Goal: Information Seeking & Learning: Learn about a topic

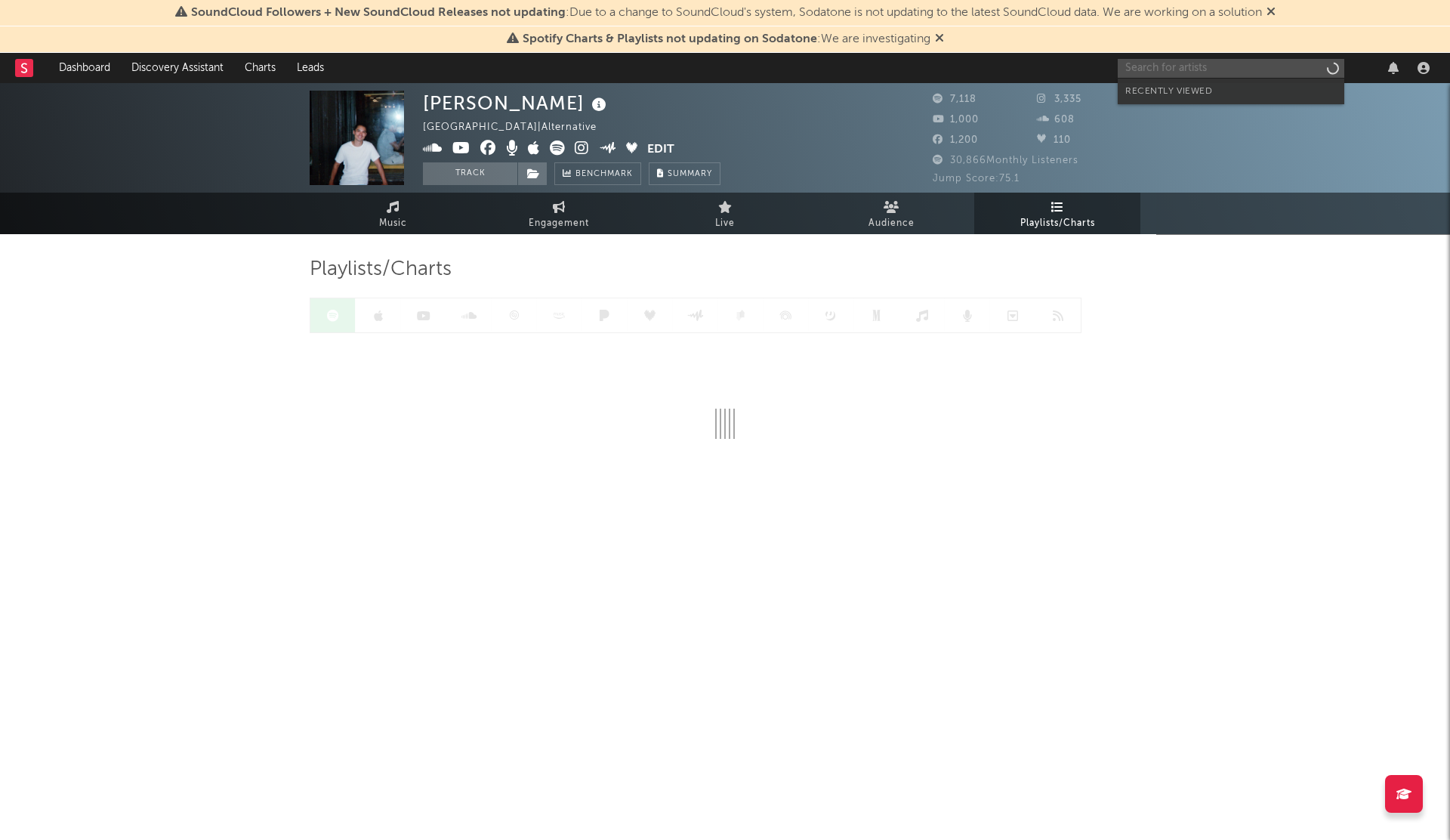
click at [1168, 62] on input "text" at bounding box center [1231, 68] width 226 height 19
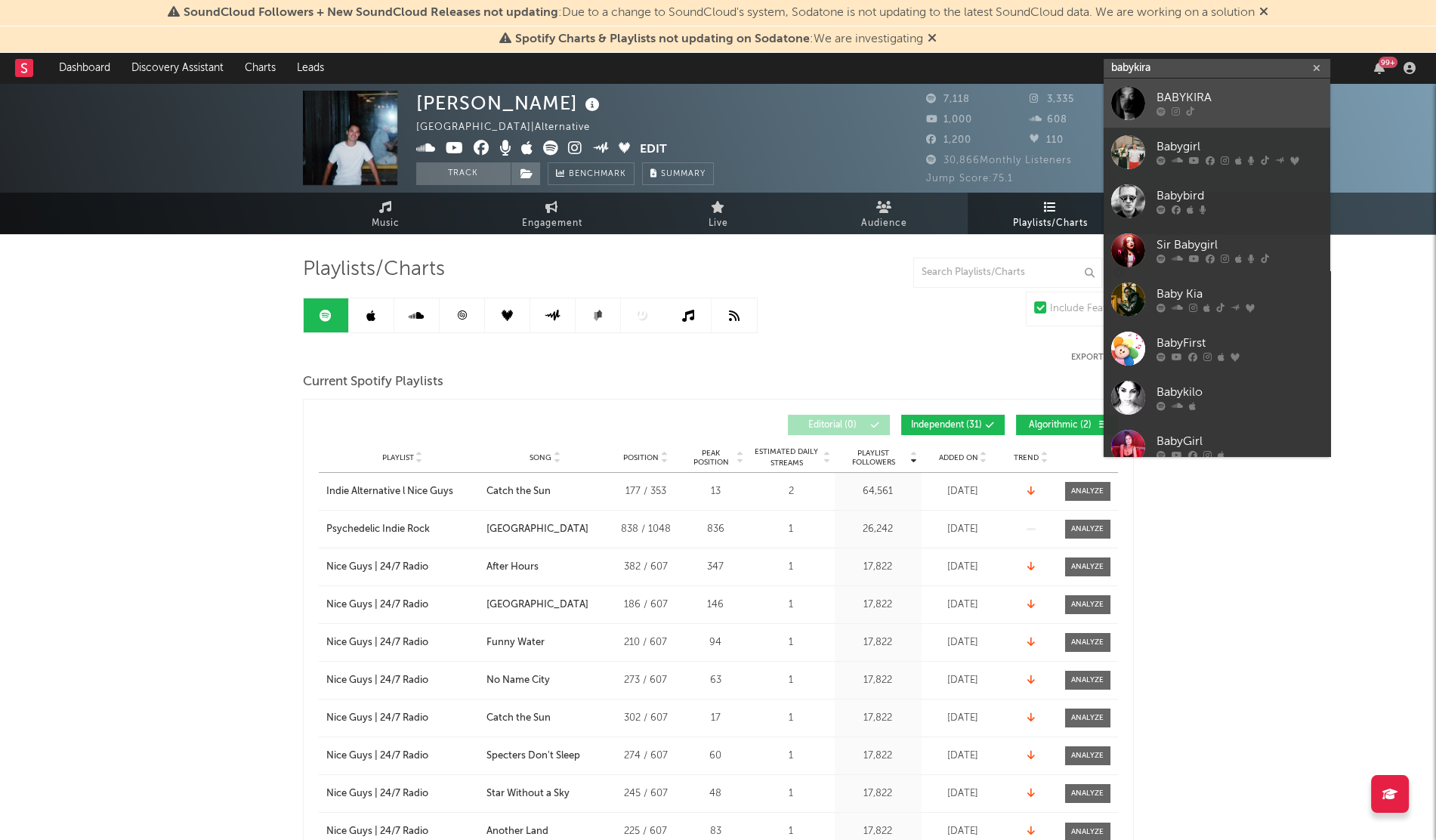
type input "babykira"
click at [1222, 96] on div "BABYKIRA" at bounding box center [1239, 98] width 166 height 18
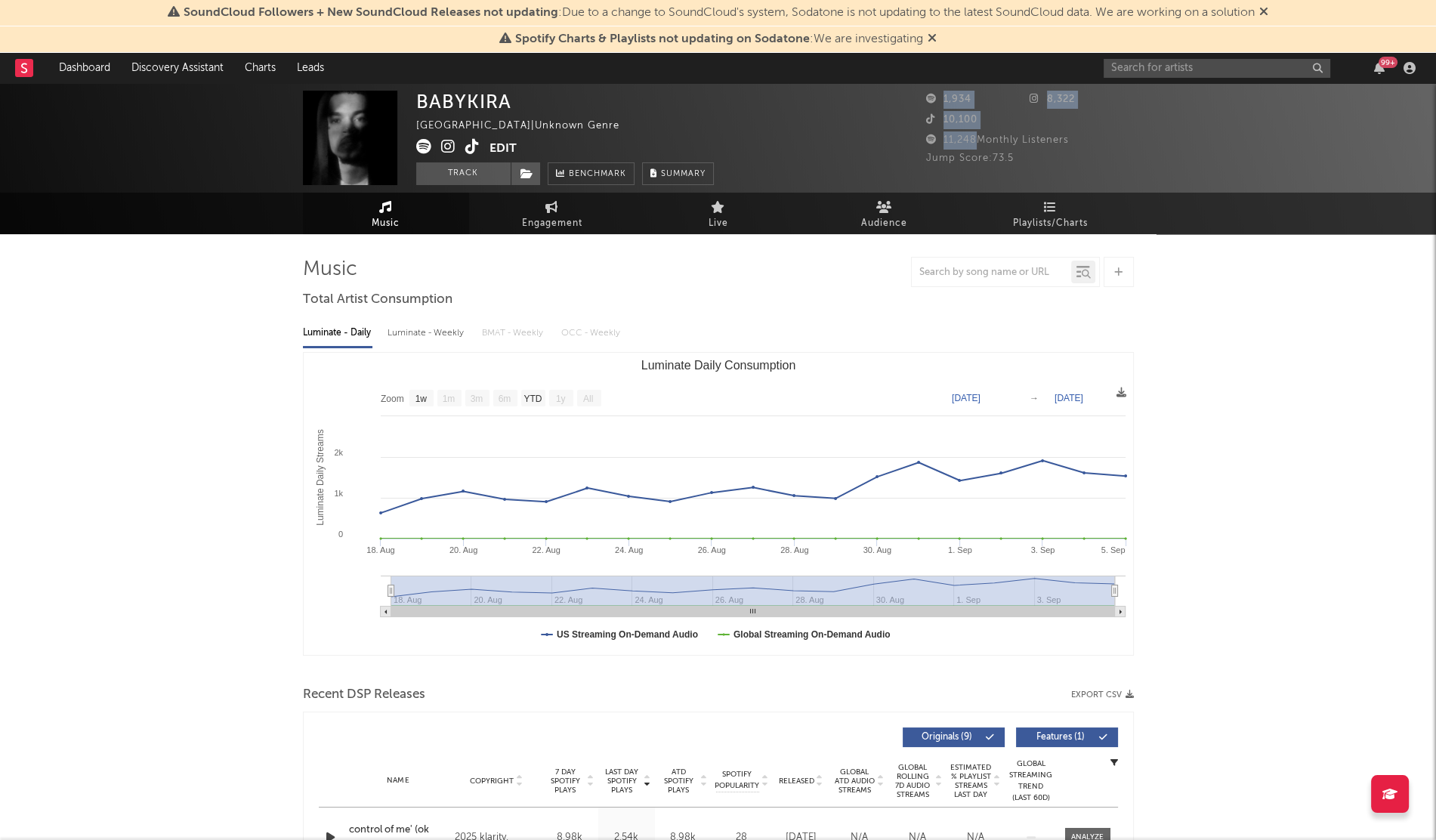
drag, startPoint x: 977, startPoint y: 143, endPoint x: 922, endPoint y: 139, distance: 55.1
click at [922, 139] on div "BABYKIRA [GEOGRAPHIC_DATA] | Unknown Genre Edit Track Benchmark Summary 1,934 8…" at bounding box center [718, 138] width 1436 height 109
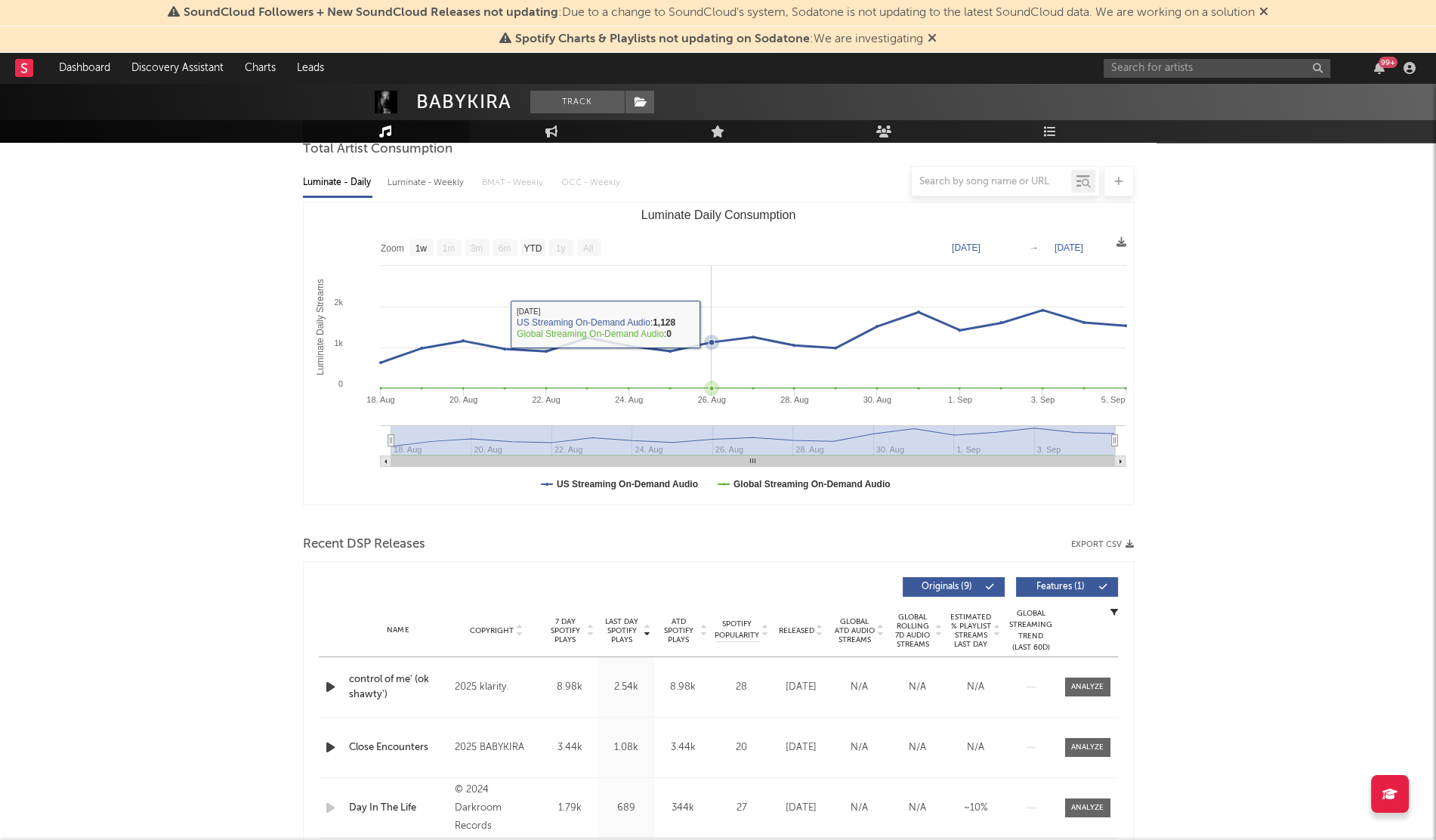
scroll to position [153, 0]
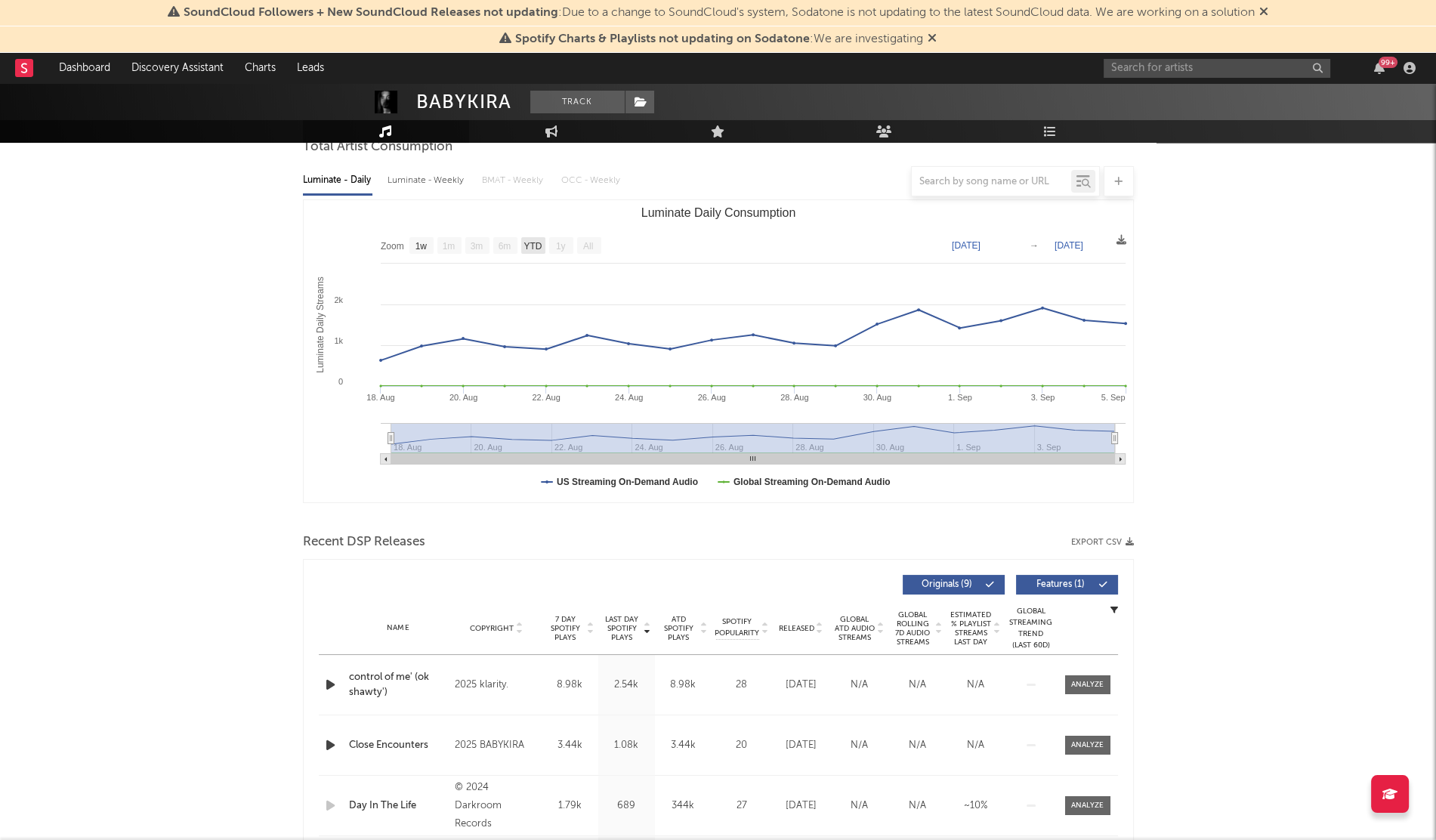
click at [529, 244] on text "YTD" at bounding box center [532, 246] width 18 height 11
select select "YTD"
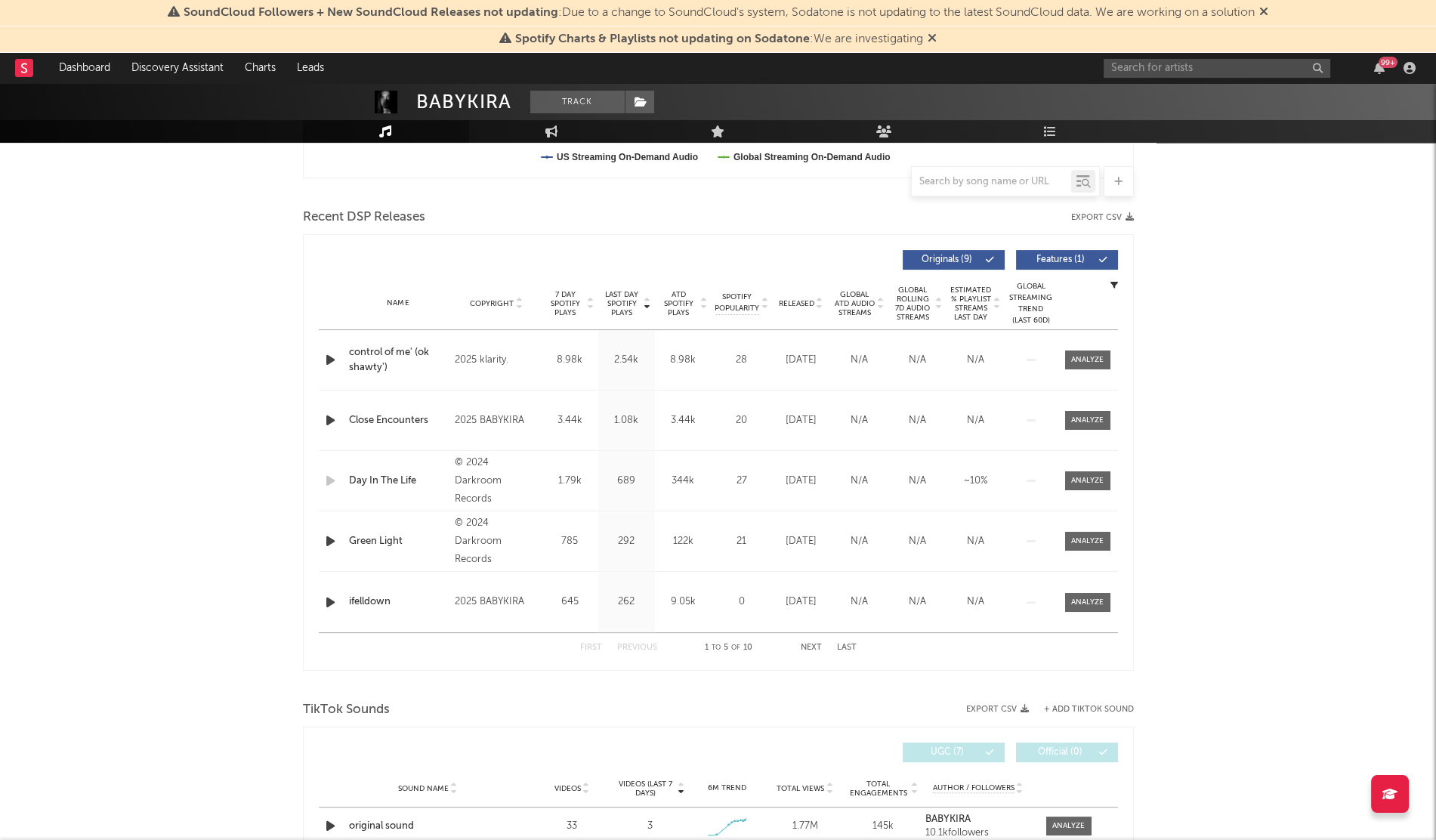
scroll to position [479, 0]
click at [800, 297] on span "Released" at bounding box center [796, 302] width 35 height 9
click at [797, 302] on span "Released" at bounding box center [796, 302] width 35 height 9
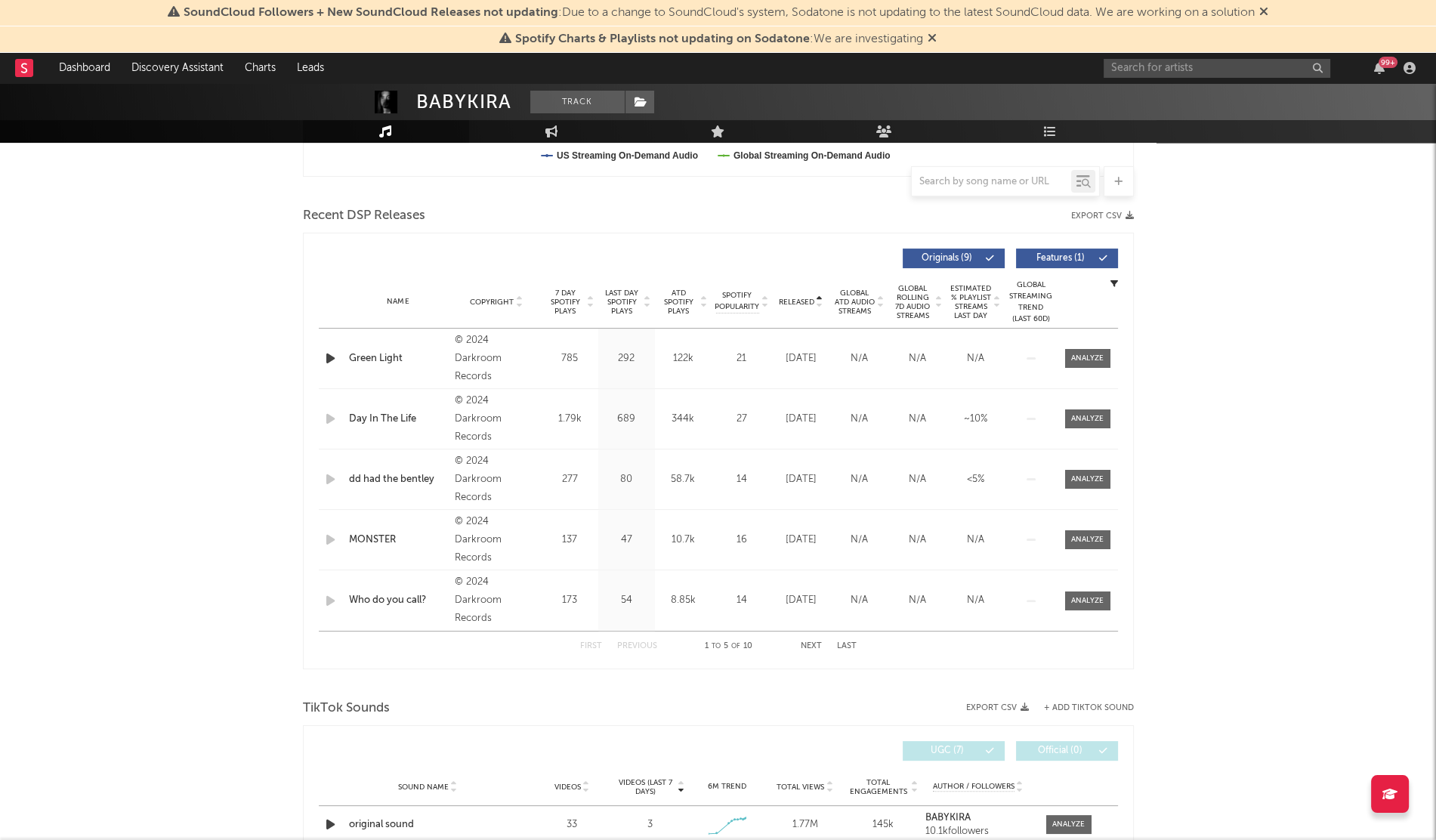
click at [330, 343] on div "Name Green Light Copyright © 2024 Darkroom Records Label Darkroom P&D Album Nam…" at bounding box center [718, 358] width 799 height 60
click at [329, 351] on icon "button" at bounding box center [330, 358] width 16 height 19
click at [732, 824] on div "00:06 00:29" at bounding box center [718, 820] width 264 height 38
click at [726, 823] on div "00:08 00:29" at bounding box center [718, 820] width 264 height 38
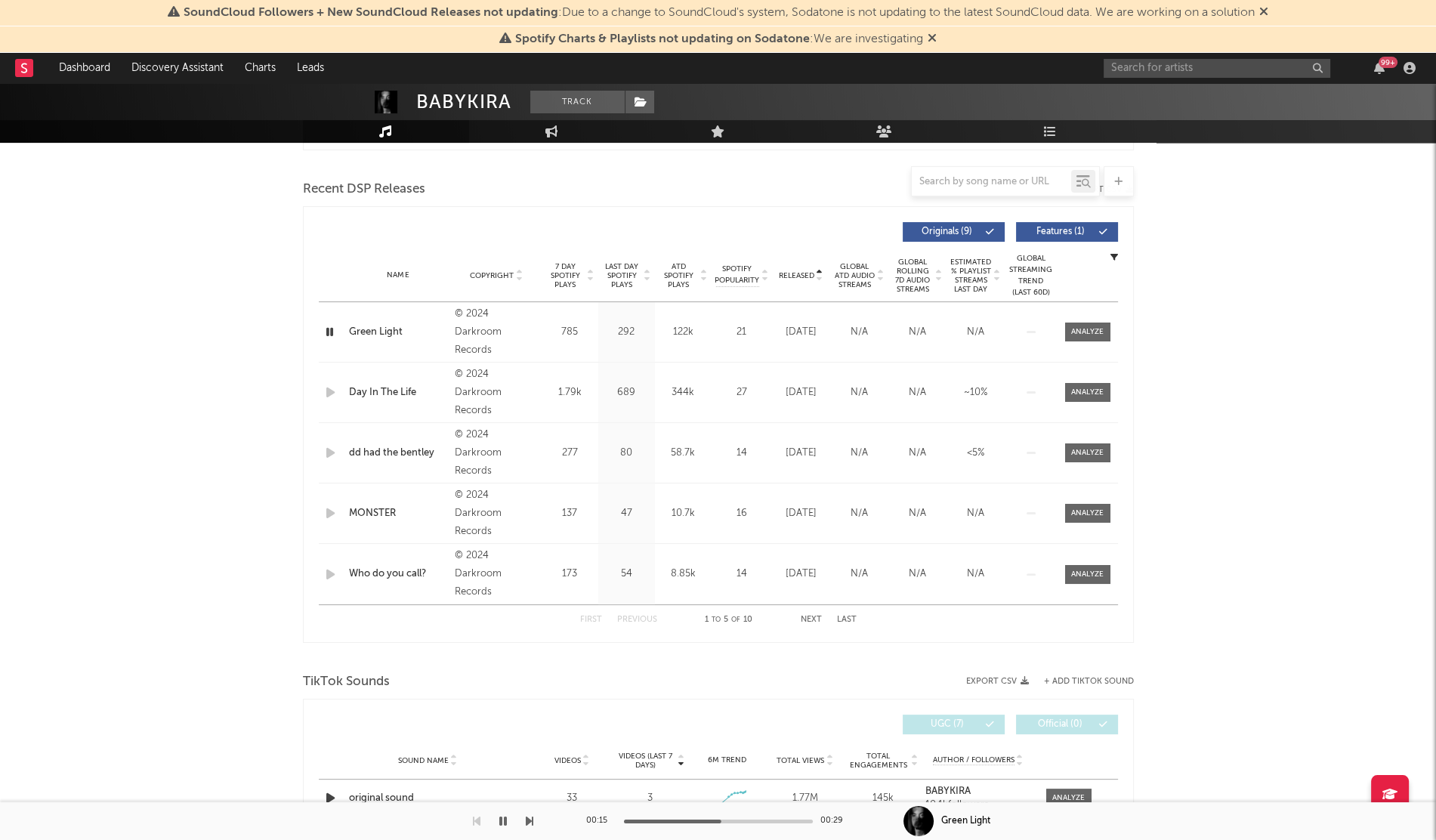
scroll to position [507, 0]
click at [799, 270] on span "Released" at bounding box center [796, 274] width 35 height 9
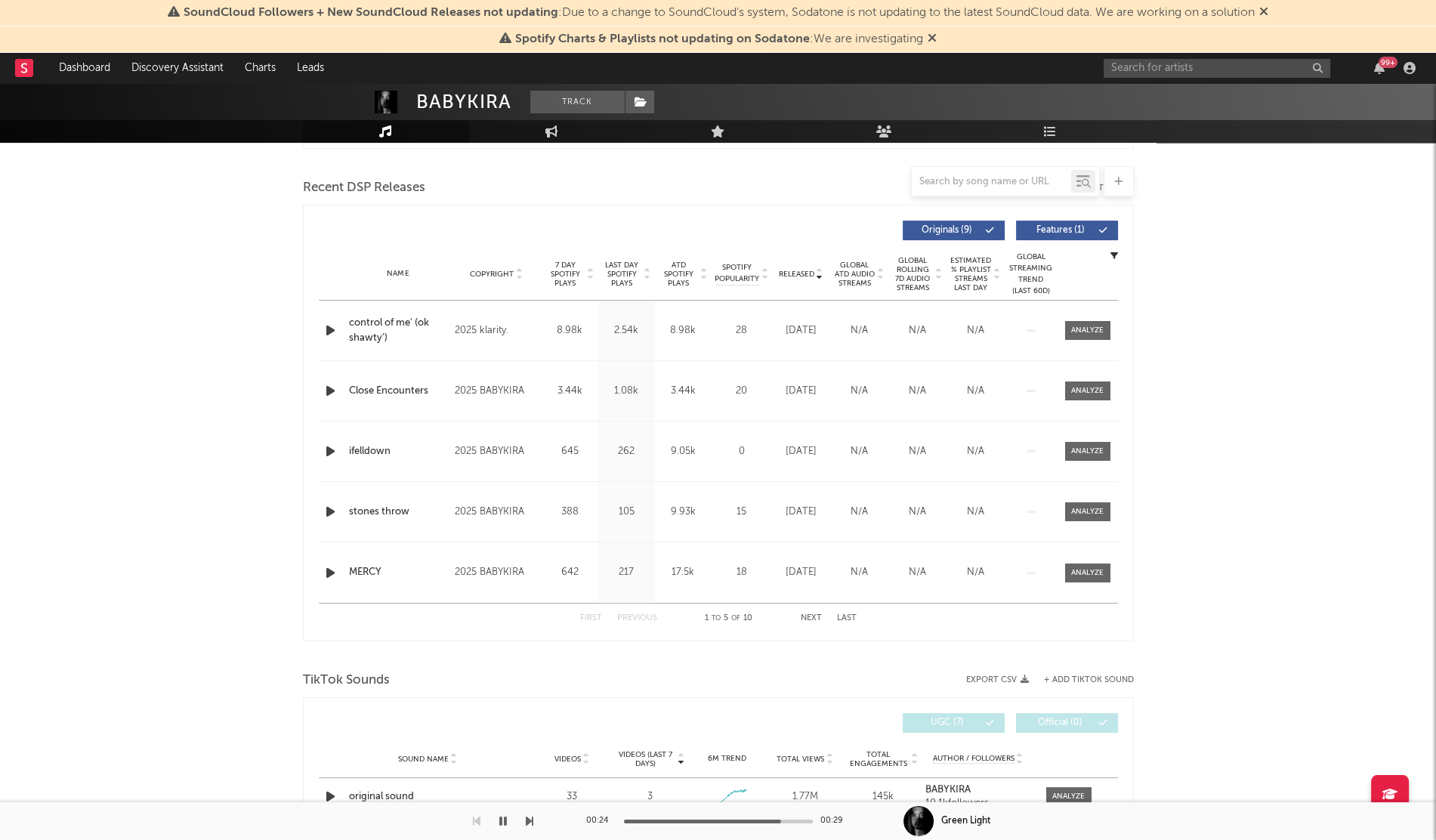
click at [325, 385] on icon "button" at bounding box center [330, 391] width 16 height 19
click at [487, 330] on div "2025 klarity." at bounding box center [495, 331] width 83 height 18
click at [366, 333] on div "control of me' (ok shawty')" at bounding box center [398, 330] width 99 height 29
click at [328, 445] on icon "button" at bounding box center [330, 451] width 16 height 19
click at [324, 507] on icon "button" at bounding box center [330, 512] width 16 height 19
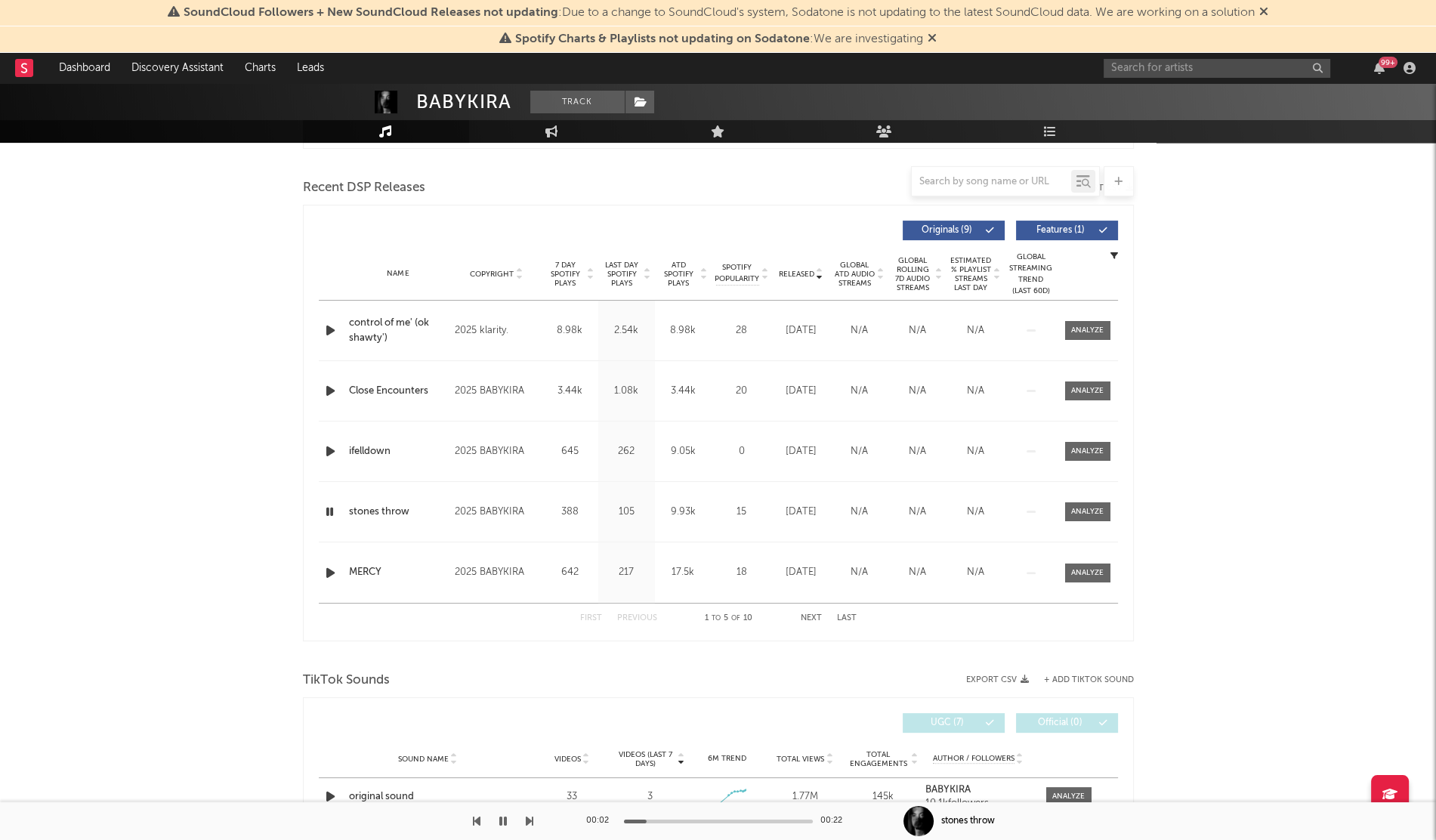
click at [324, 563] on icon "button" at bounding box center [330, 572] width 16 height 19
click at [329, 331] on icon "button" at bounding box center [330, 330] width 16 height 19
click at [1086, 331] on div at bounding box center [1087, 330] width 33 height 11
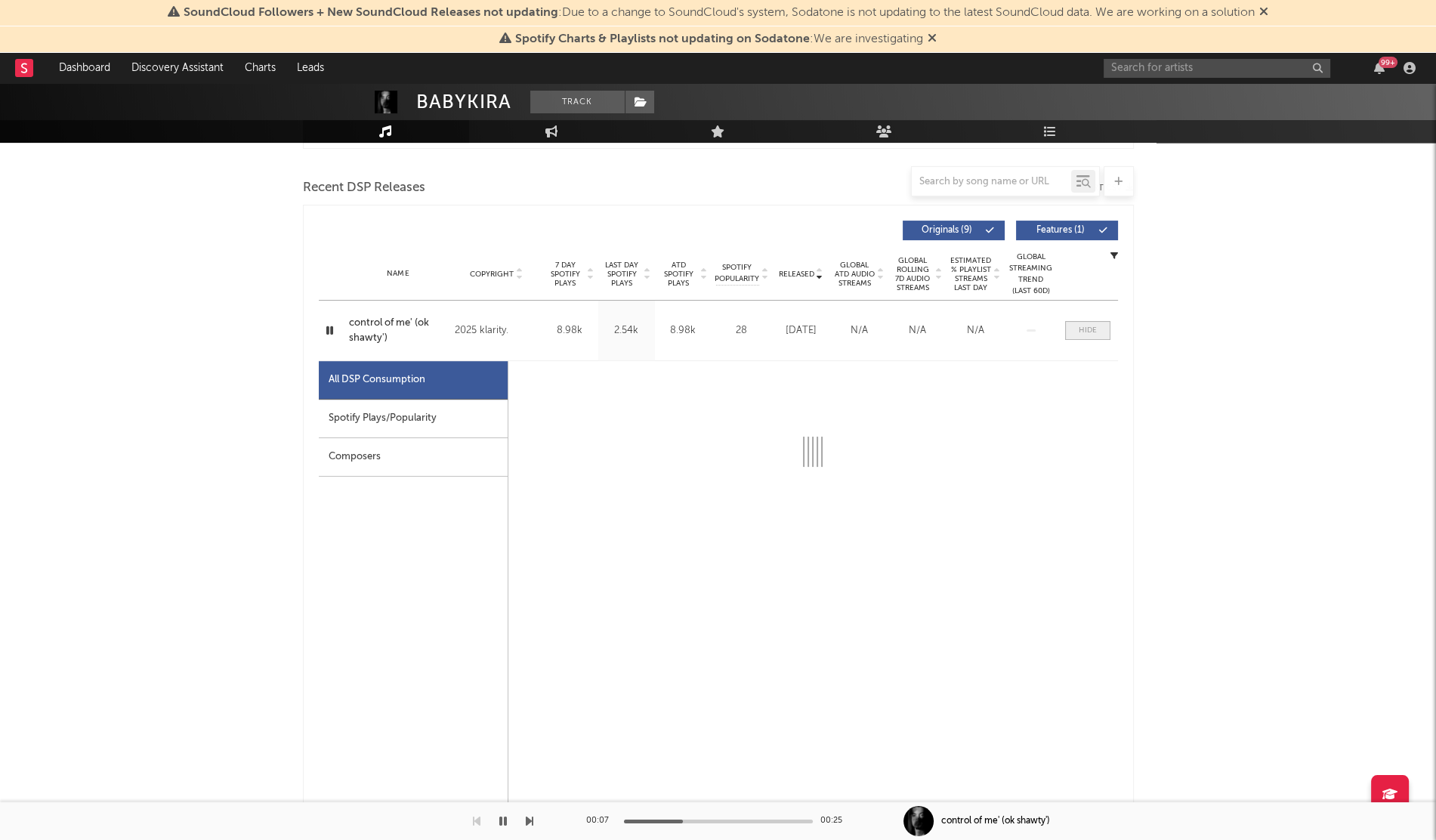
select select "1w"
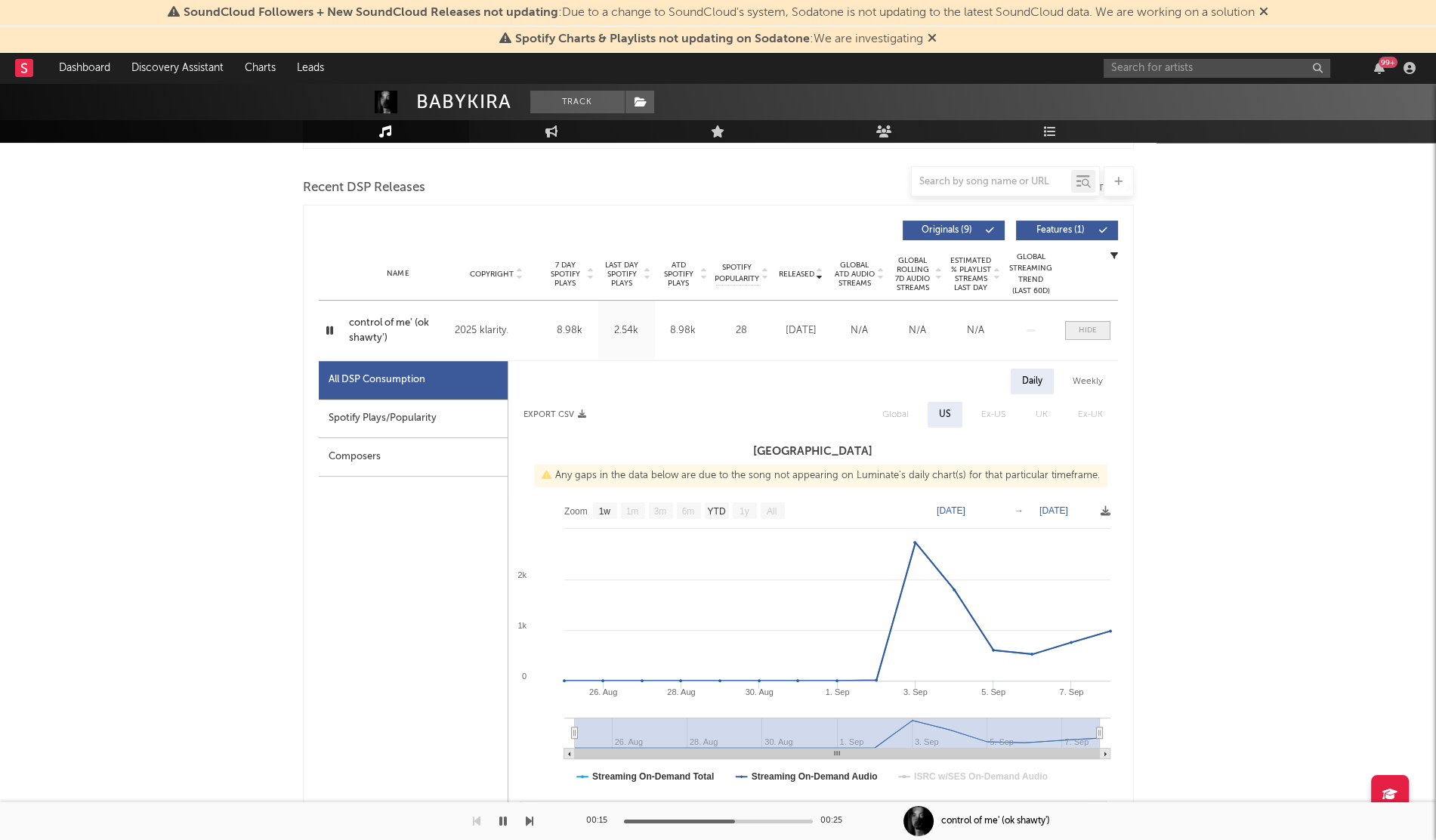
click at [1088, 321] on span at bounding box center [1087, 330] width 45 height 19
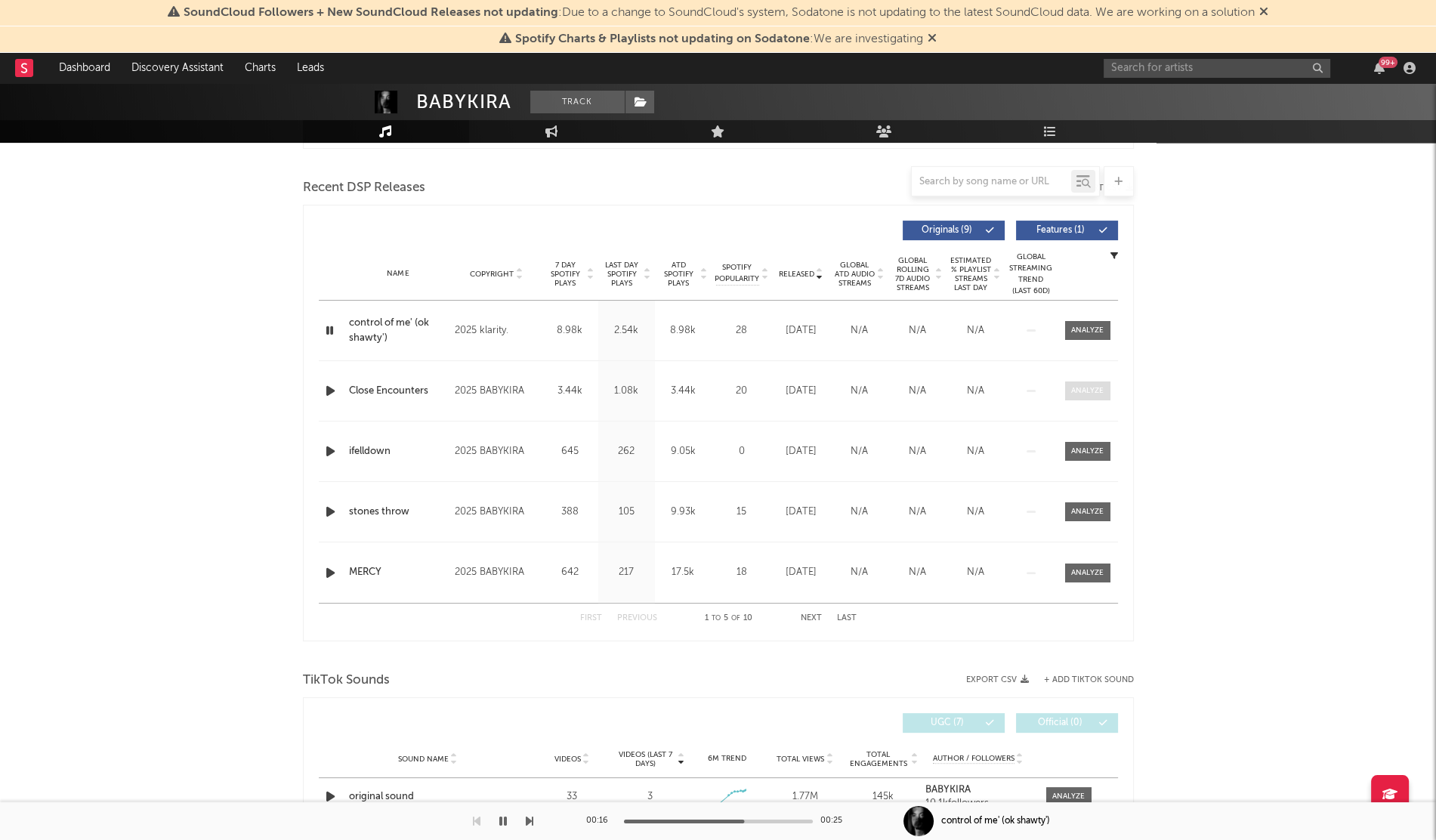
click at [1079, 382] on span at bounding box center [1087, 391] width 45 height 19
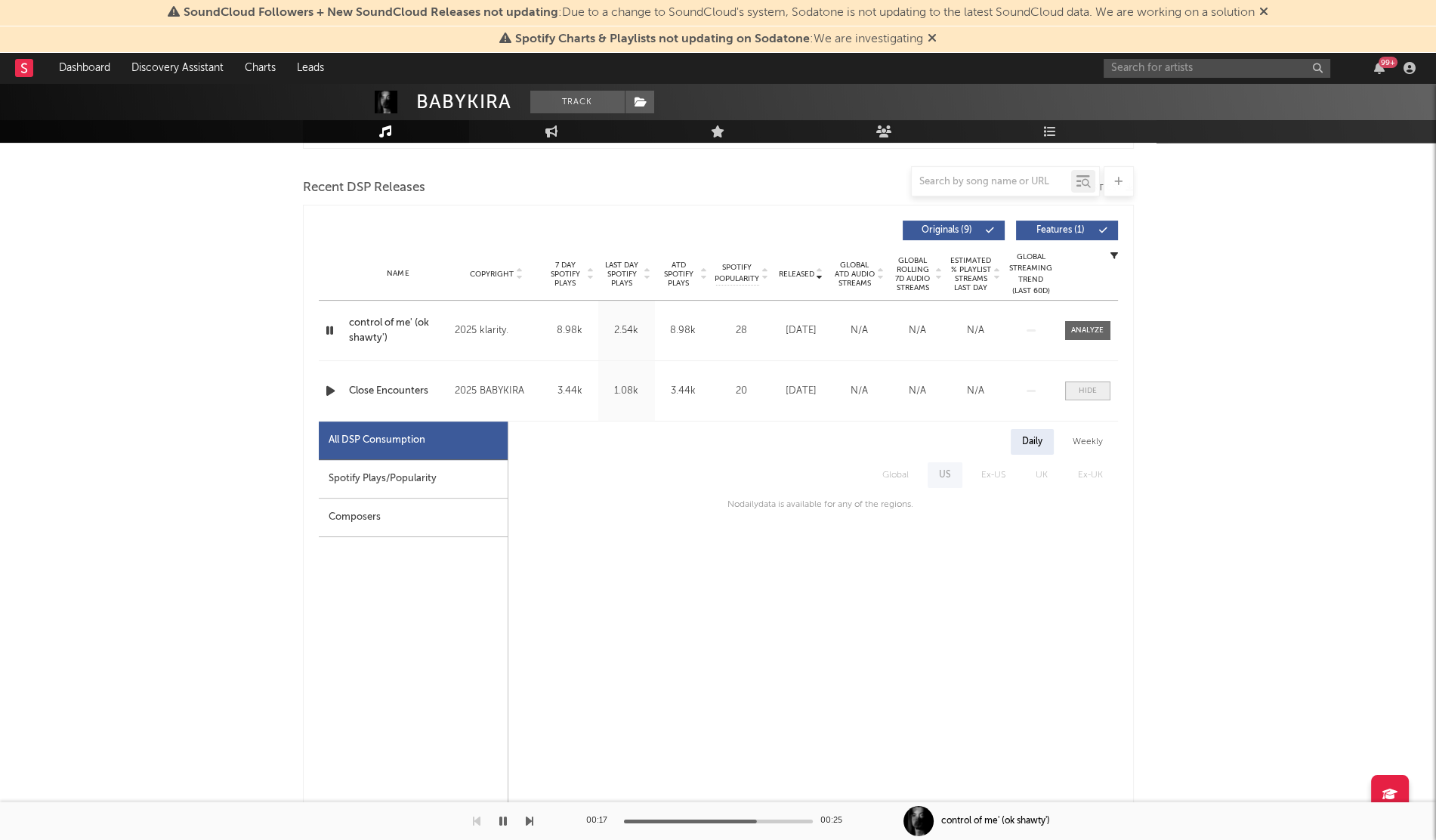
click at [1091, 383] on span at bounding box center [1087, 391] width 45 height 19
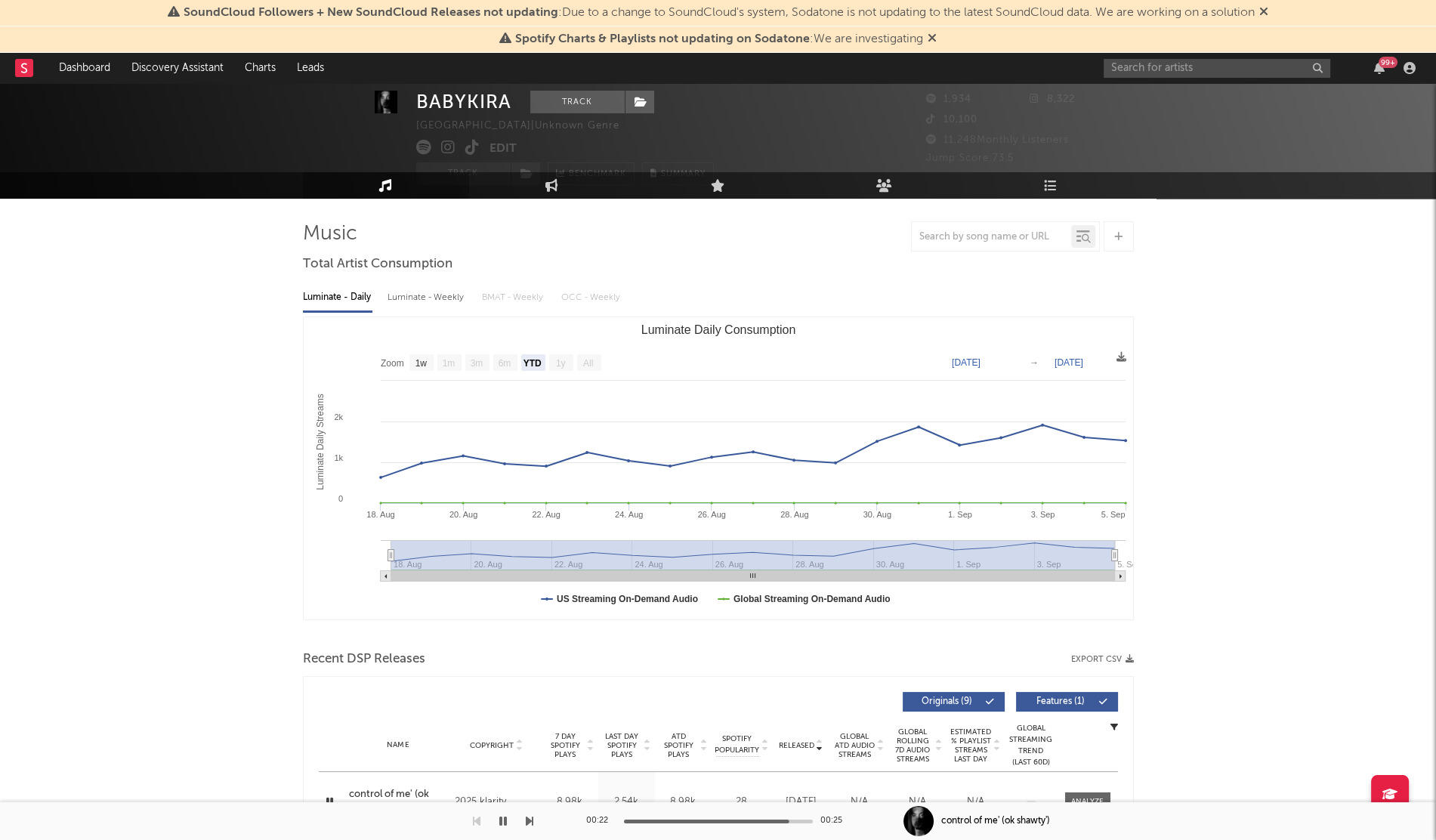
scroll to position [0, 0]
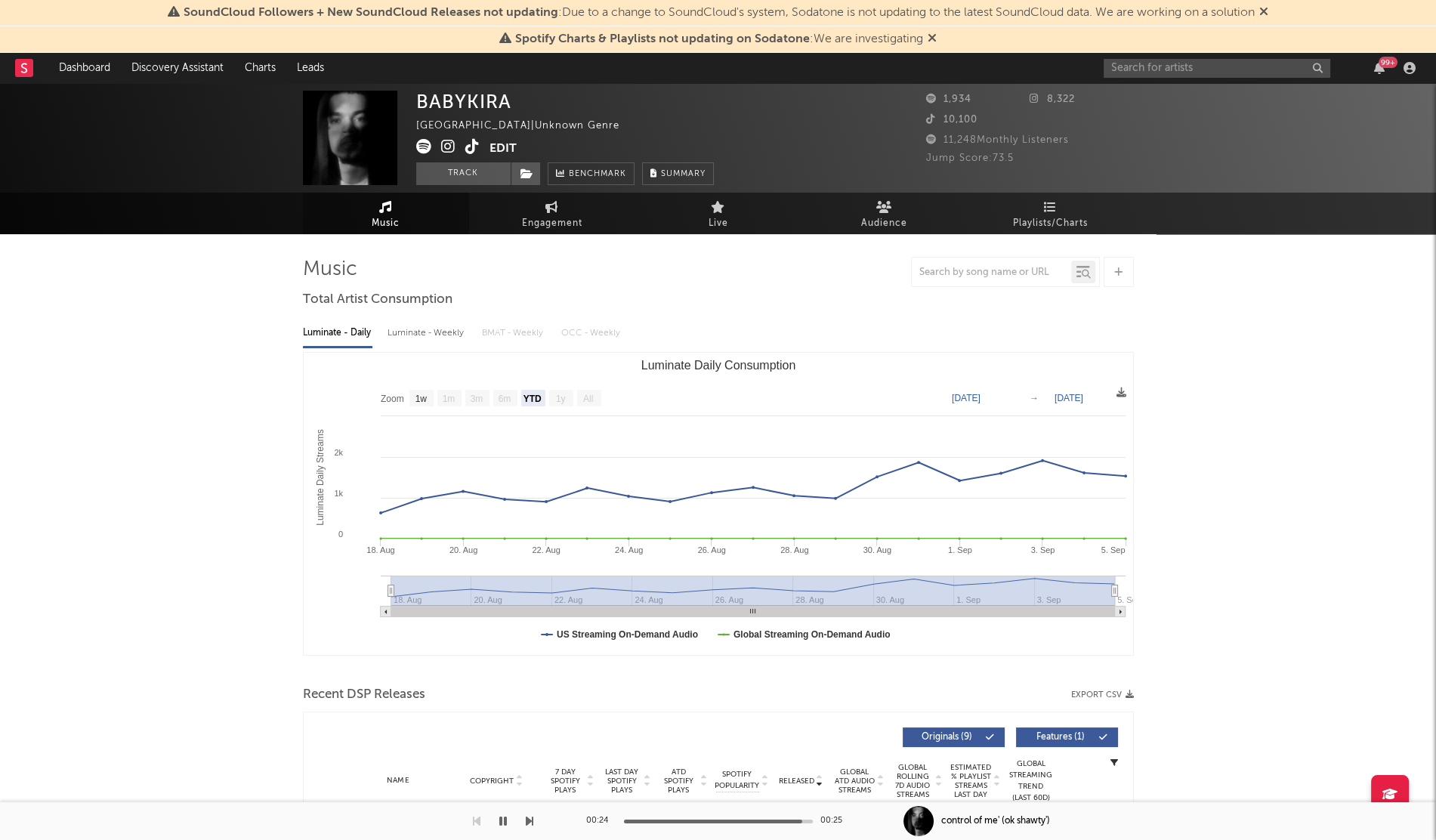
click at [443, 141] on icon at bounding box center [449, 146] width 15 height 15
click at [14, 69] on nav "Dashboard Discovery Assistant Charts Leads 99 +" at bounding box center [718, 68] width 1436 height 30
click at [1148, 78] on div "99 +" at bounding box center [1262, 68] width 317 height 30
click at [1137, 74] on input "text" at bounding box center [1216, 68] width 226 height 19
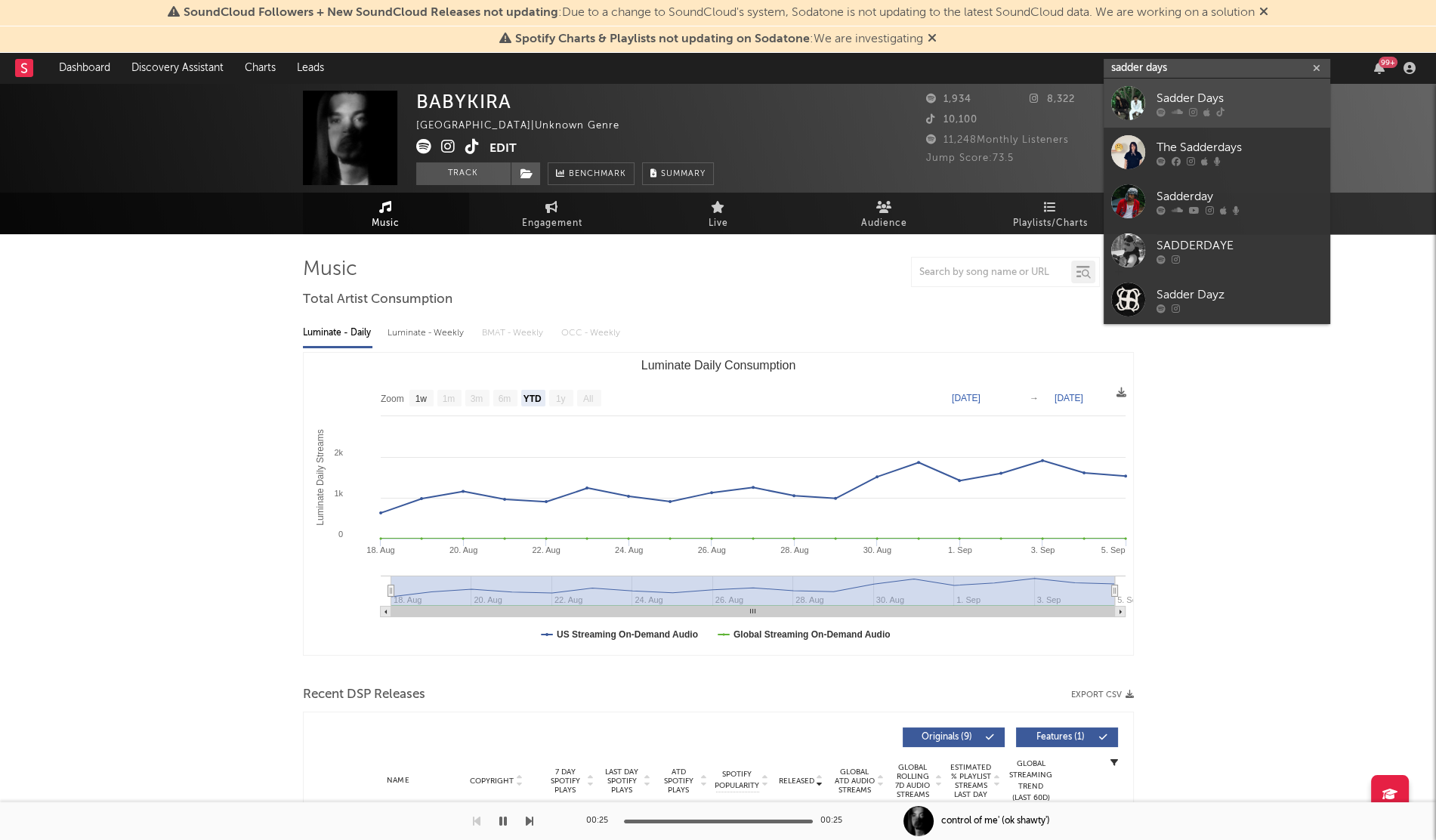
type input "sadder days"
click at [1127, 94] on div at bounding box center [1128, 103] width 34 height 34
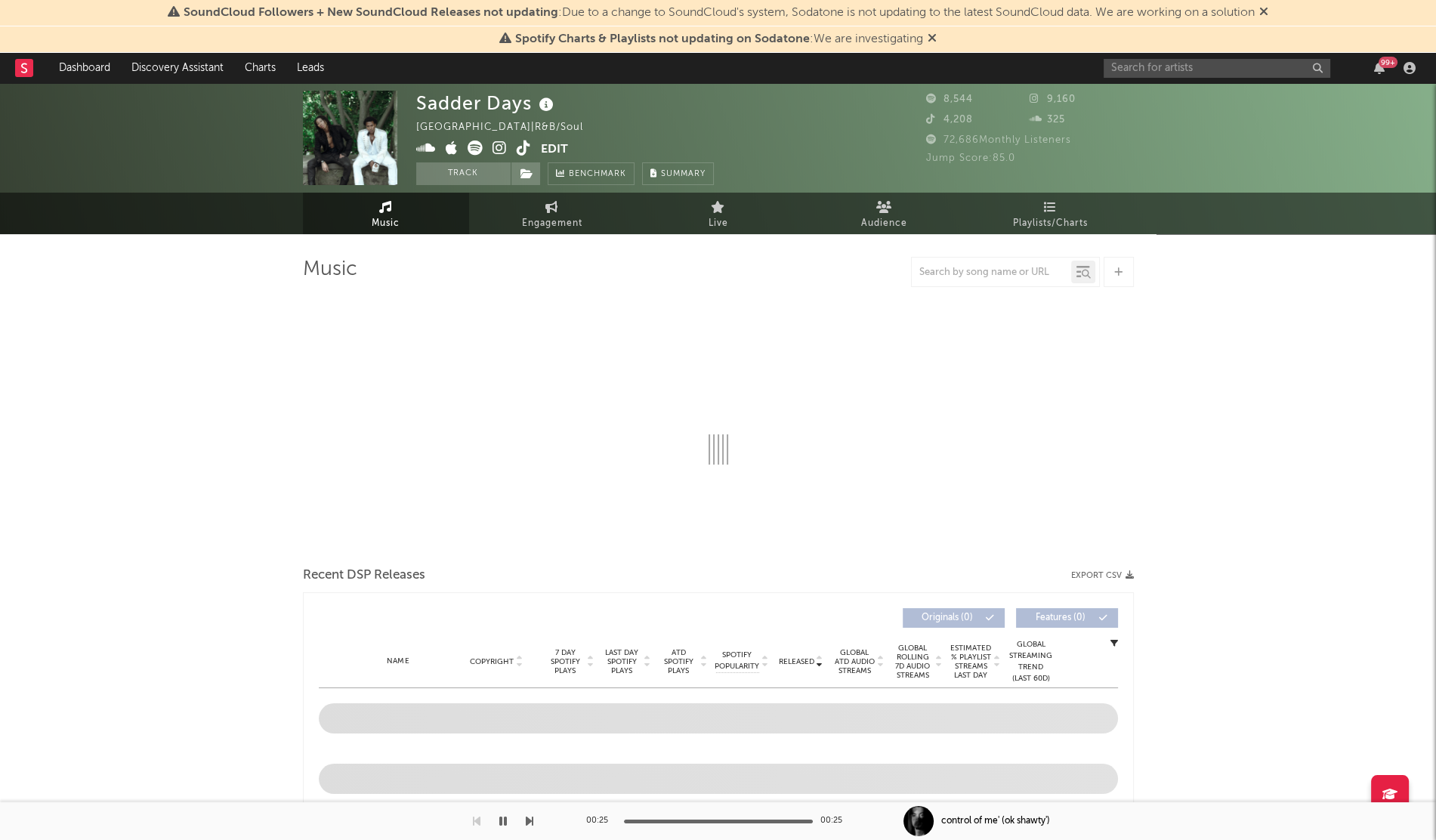
select select "6m"
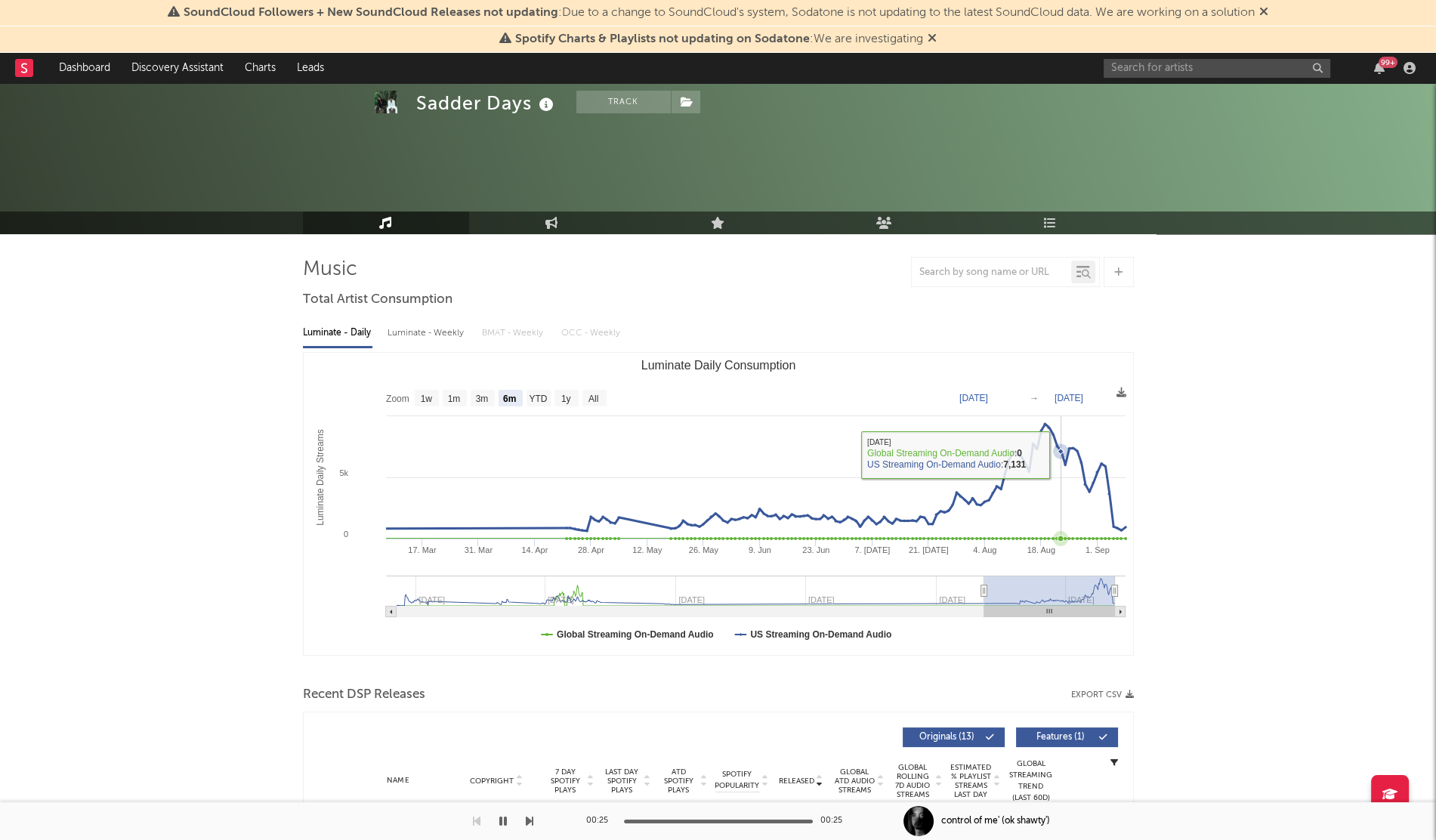
scroll to position [313, 0]
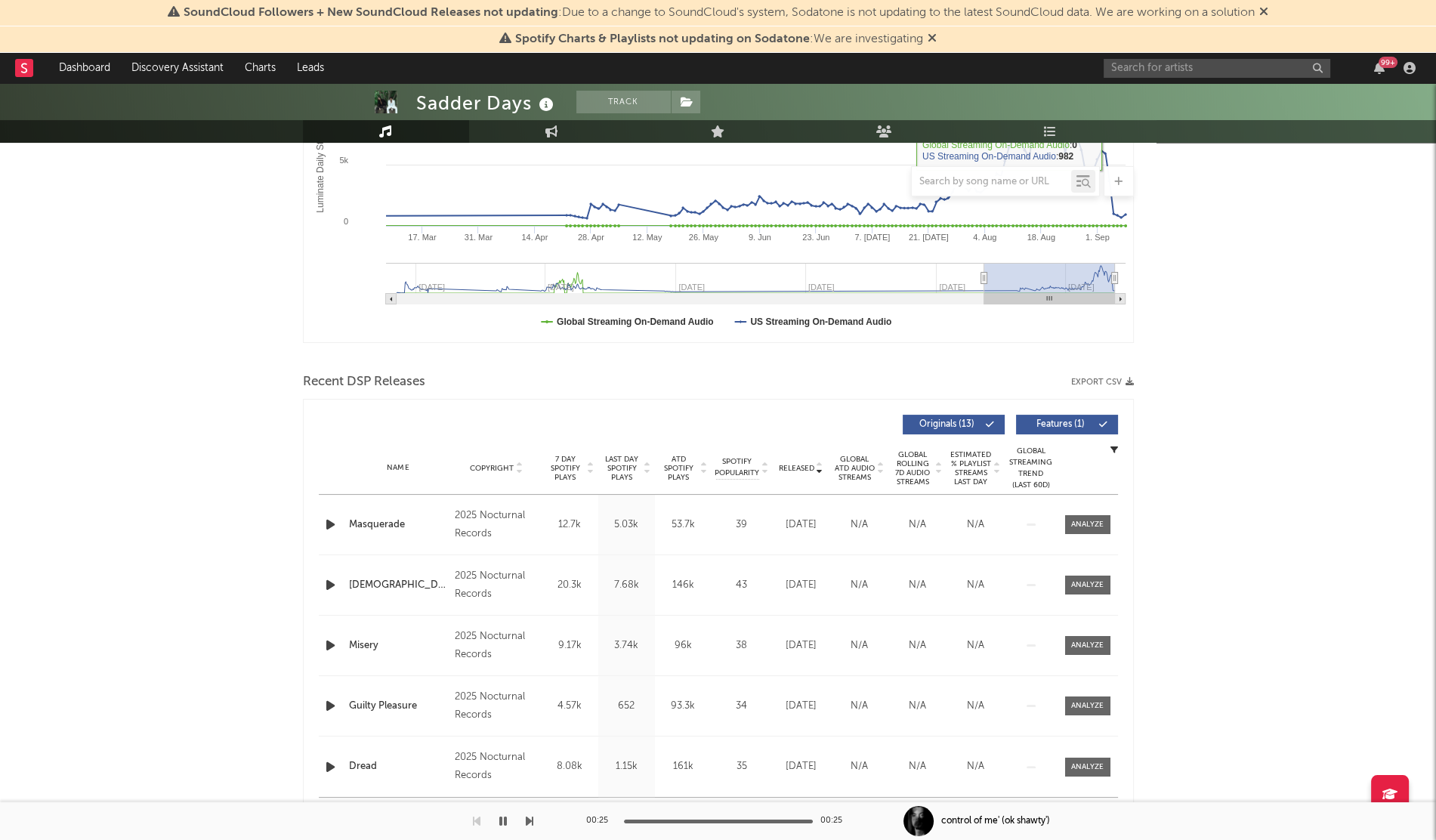
click at [1184, 85] on div "Sadder Days Track [GEOGRAPHIC_DATA] | R&B/Soul Edit Track Benchmark Summary 8,5…" at bounding box center [718, 47] width 1436 height 109
click at [1193, 70] on input "text" at bounding box center [1216, 68] width 226 height 19
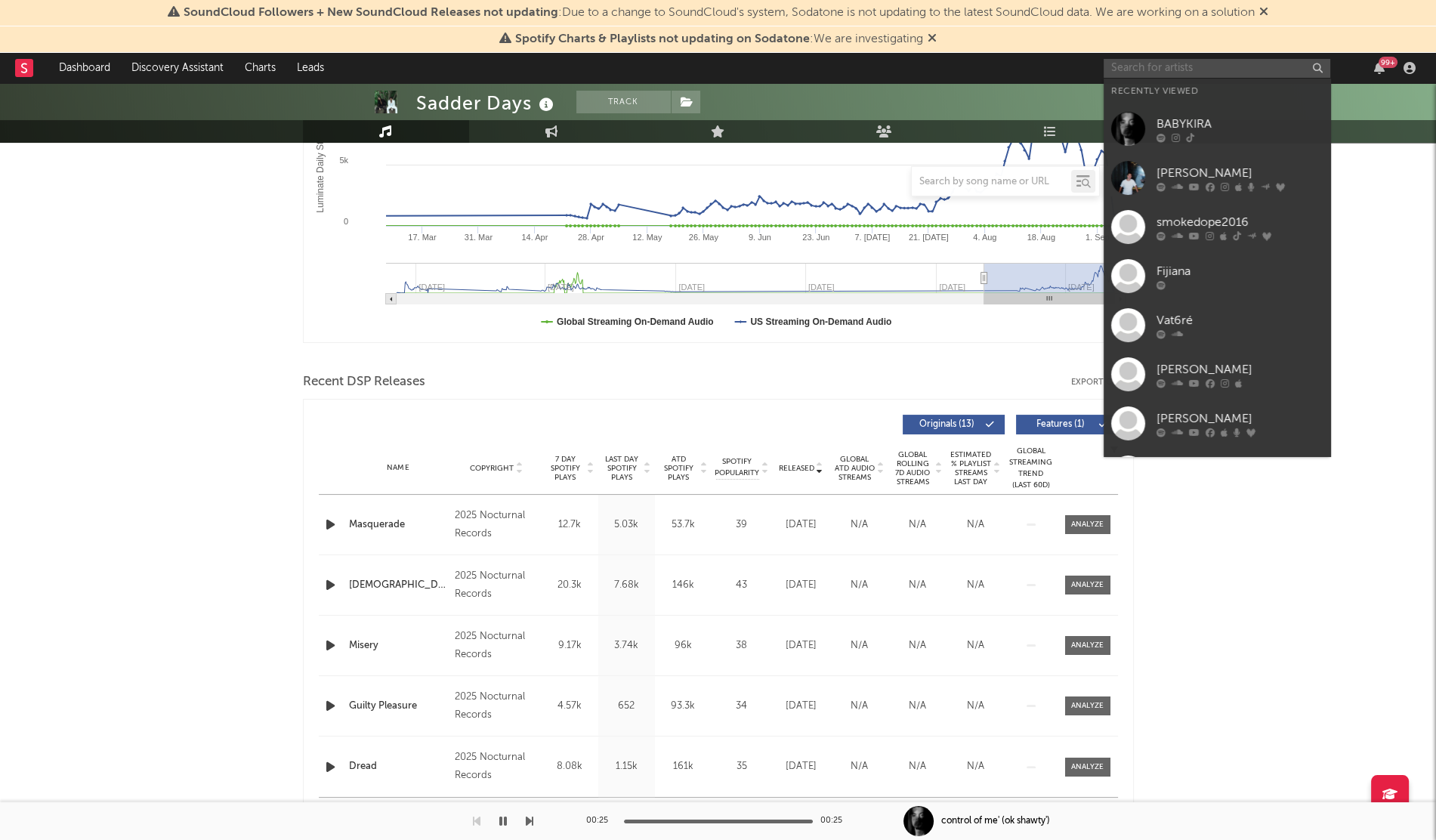
paste input "REKOVER JET"
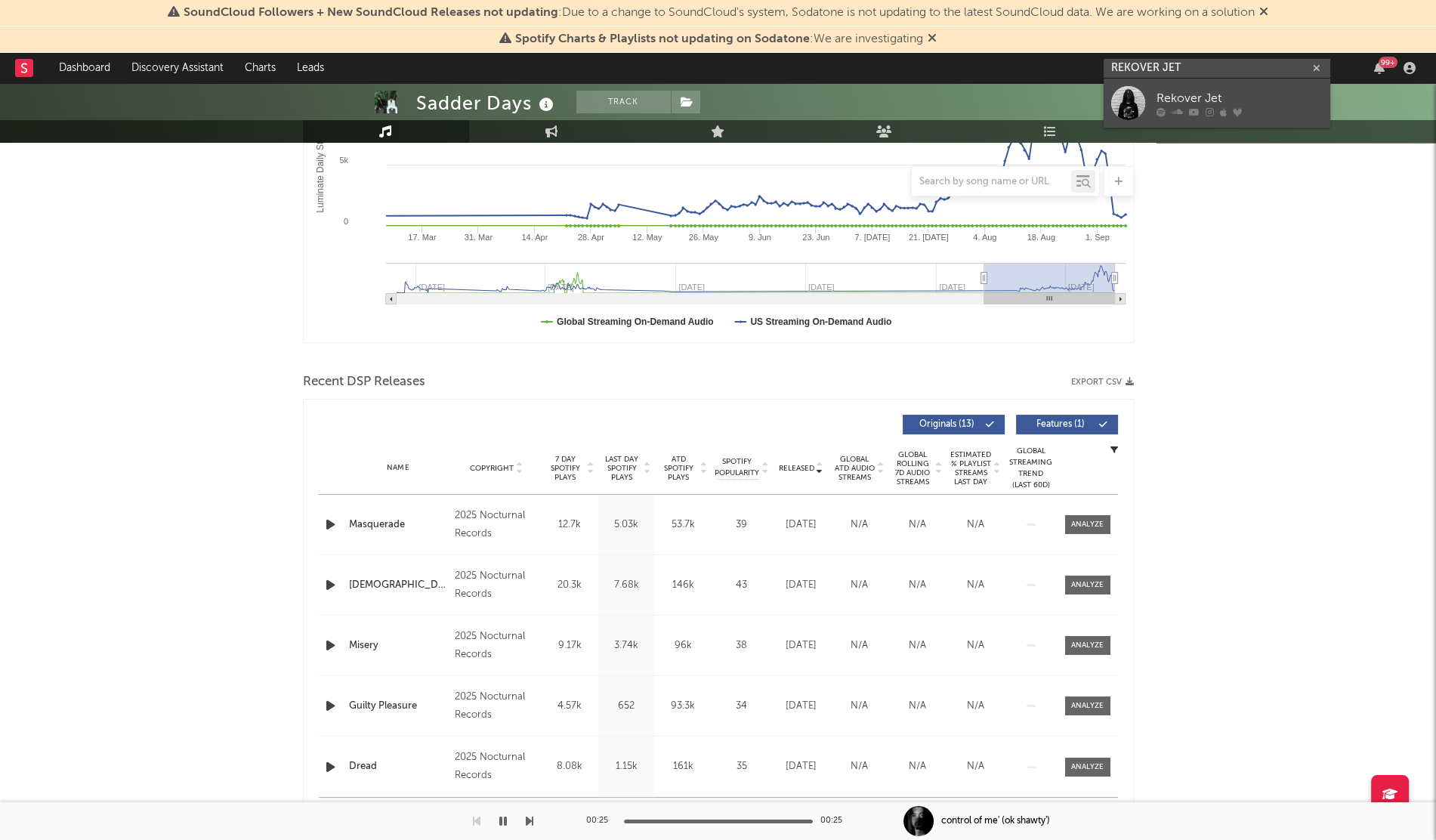
type input "REKOVER JET"
click at [1124, 94] on div at bounding box center [1128, 103] width 34 height 34
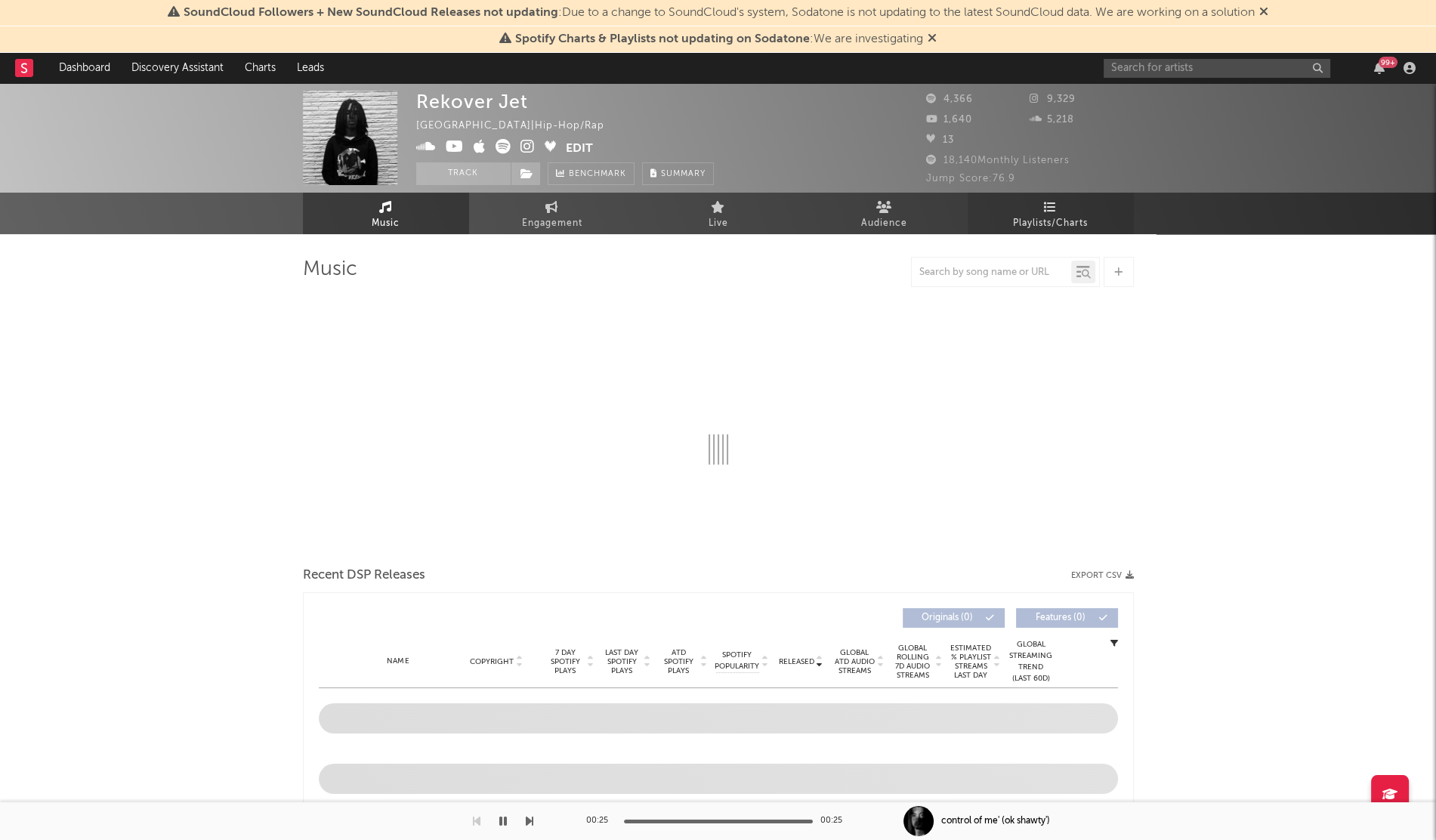
select select "1w"
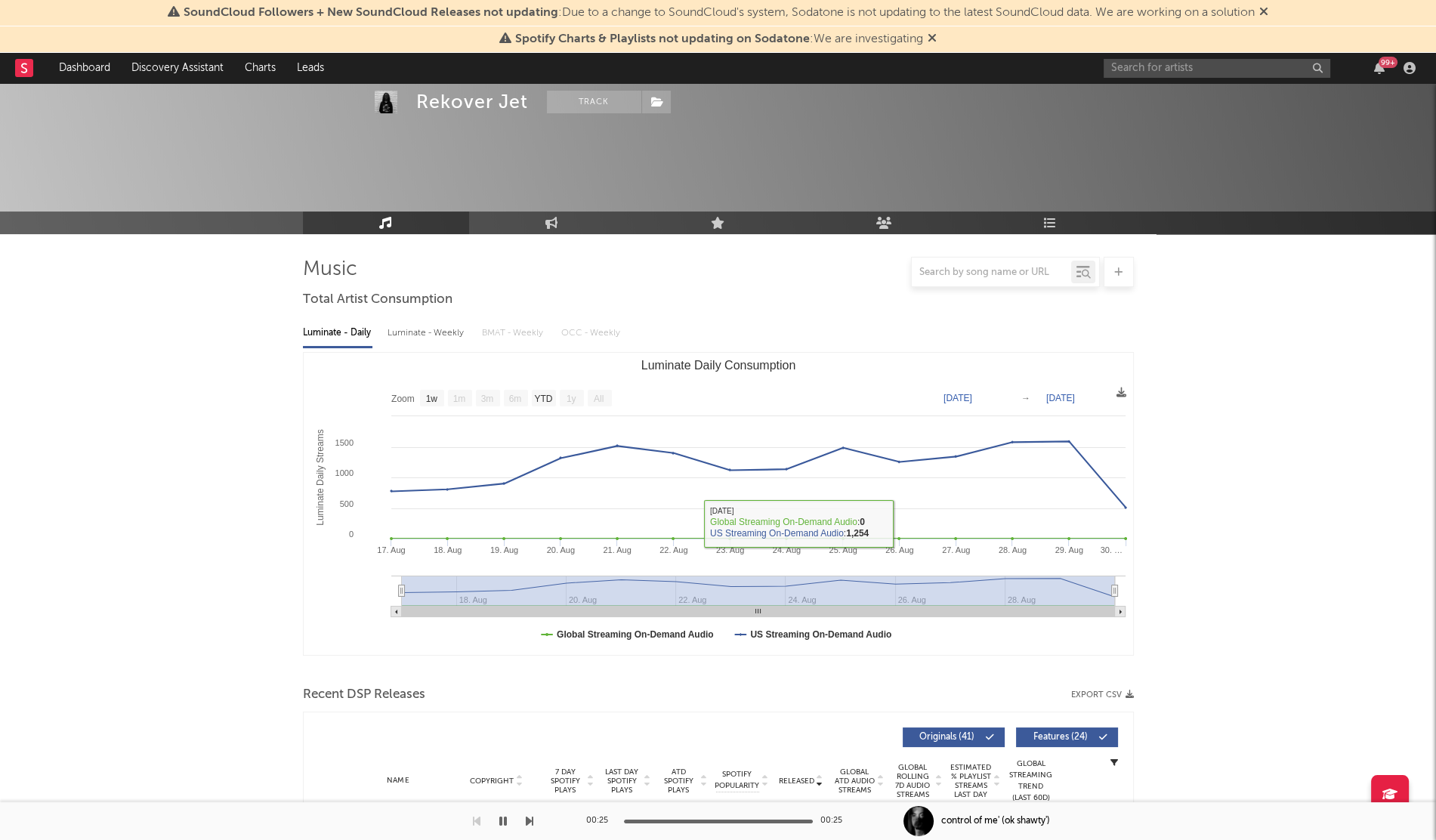
scroll to position [449, 0]
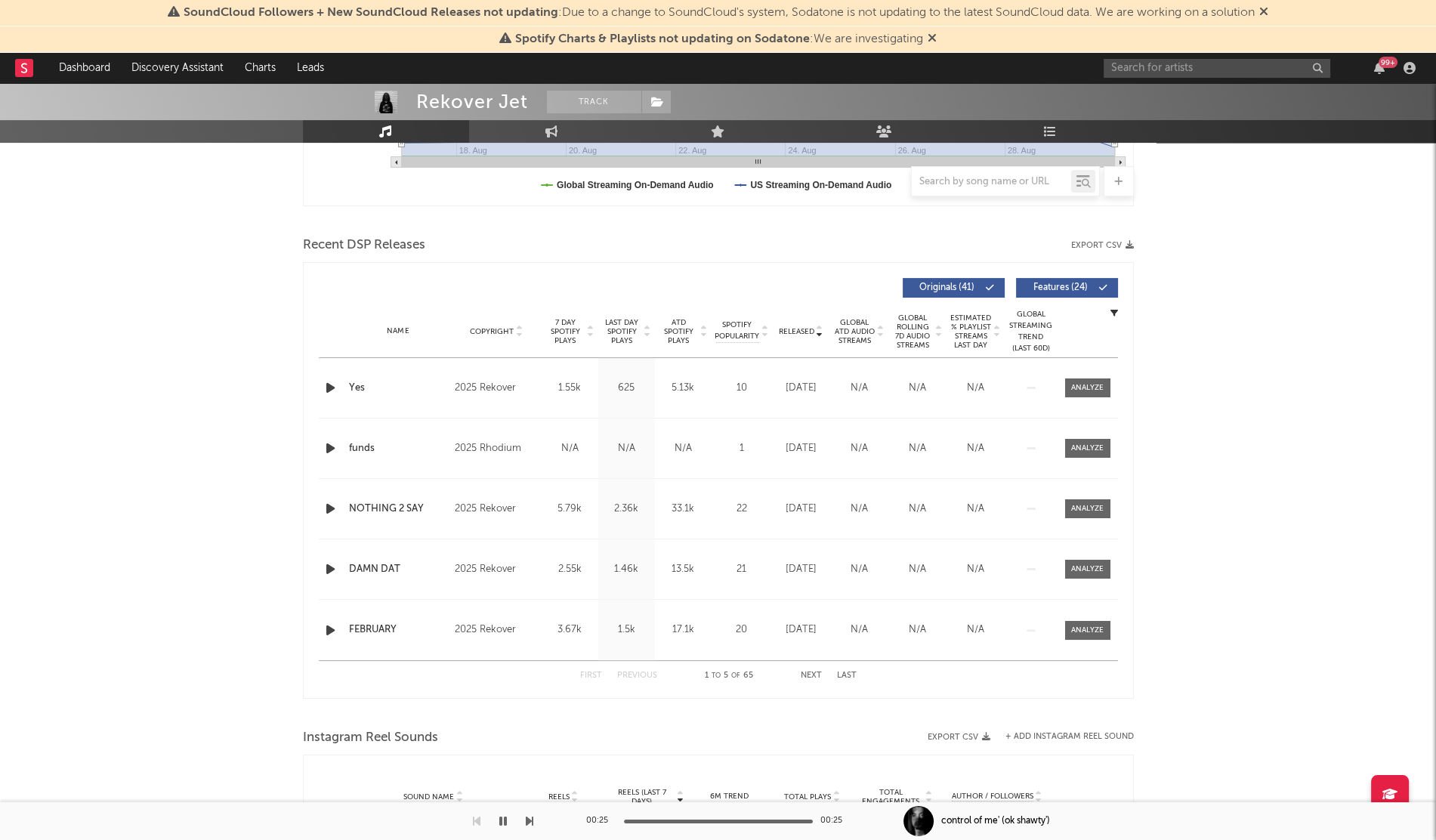
click at [330, 384] on icon "button" at bounding box center [330, 387] width 16 height 19
click at [801, 331] on span "Released" at bounding box center [796, 331] width 35 height 9
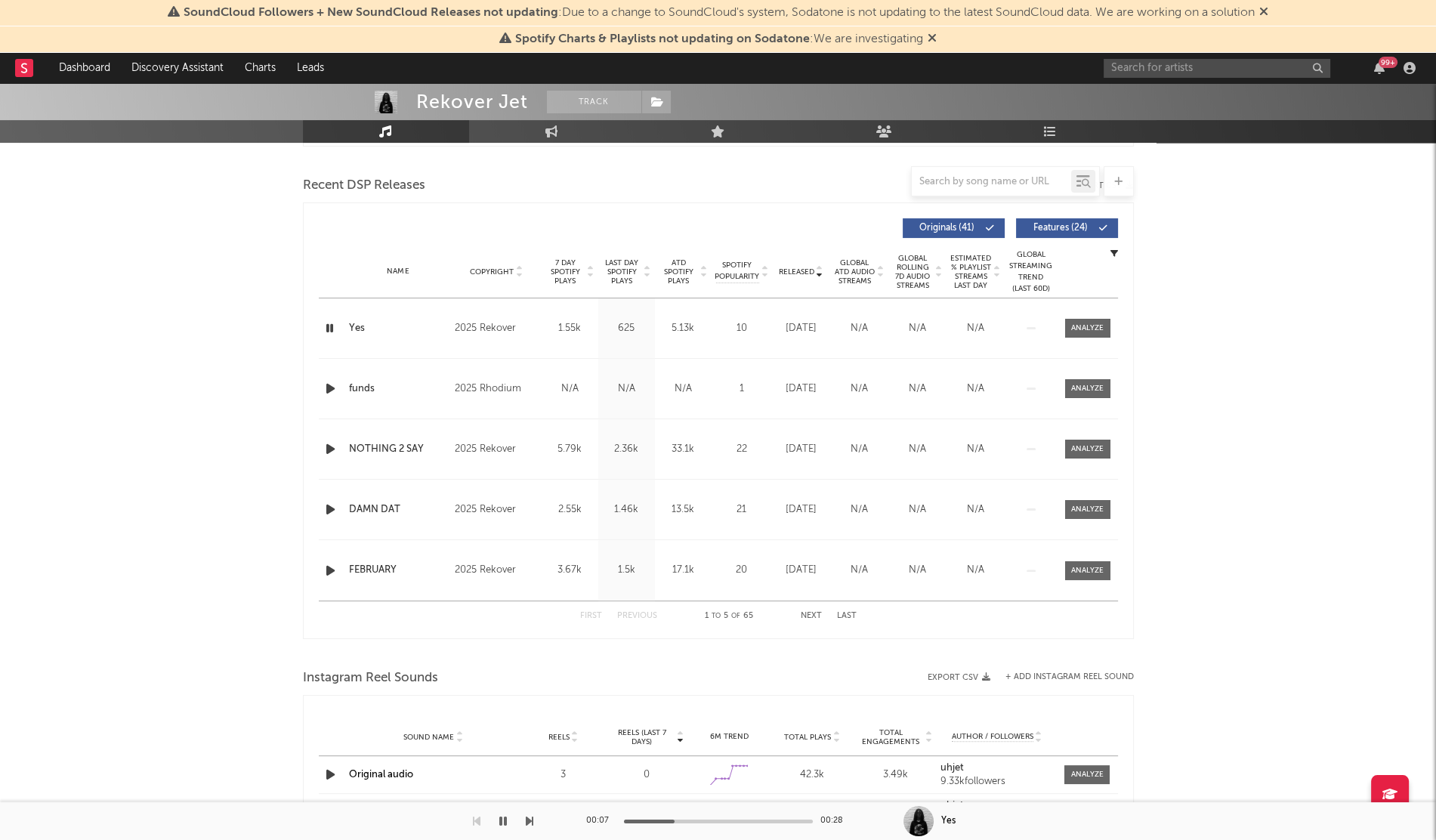
scroll to position [510, 0]
click at [801, 268] on span "Released" at bounding box center [796, 270] width 35 height 9
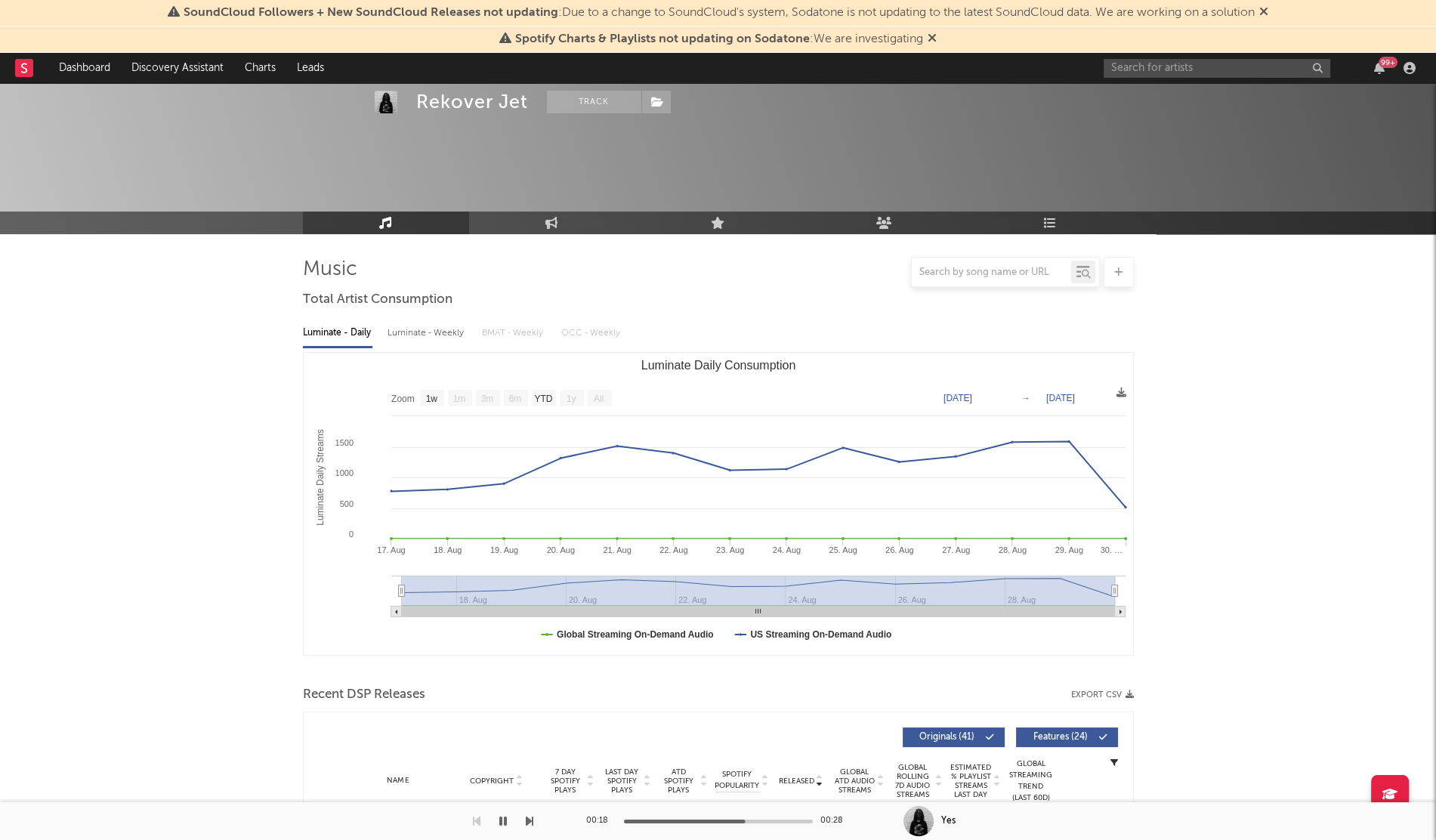
scroll to position [383, 0]
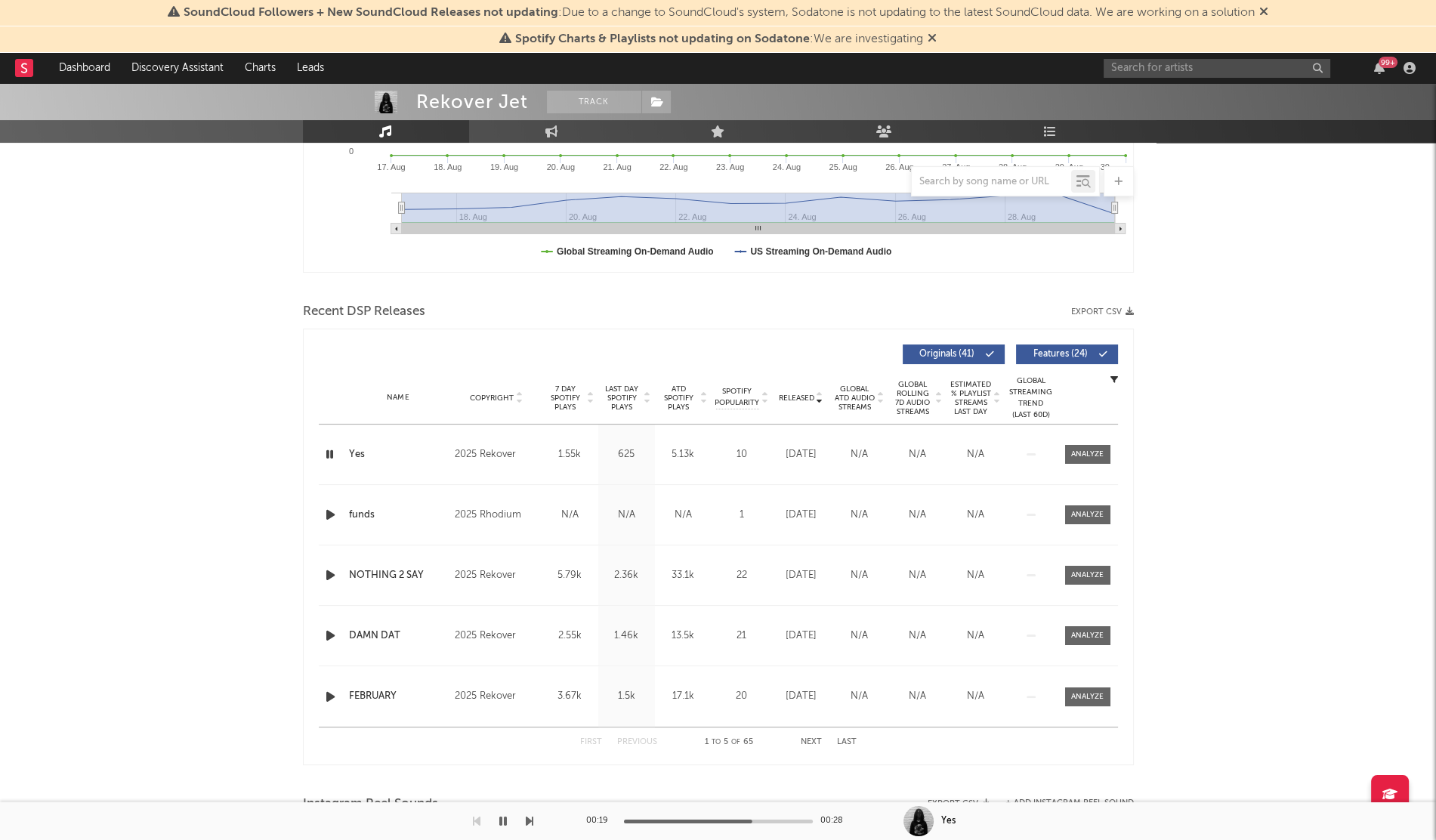
click at [503, 822] on icon "button" at bounding box center [503, 820] width 7 height 12
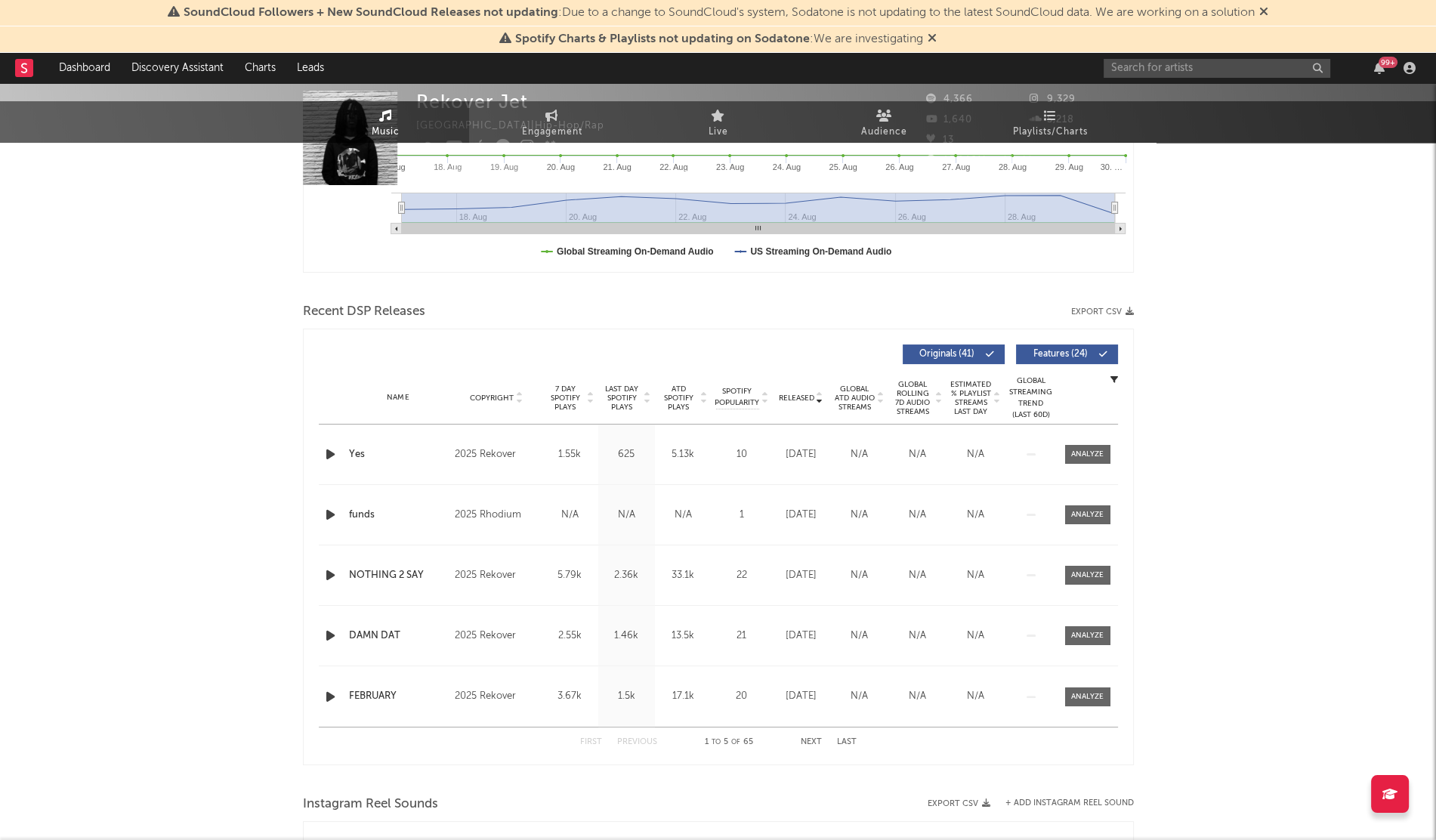
scroll to position [0, 0]
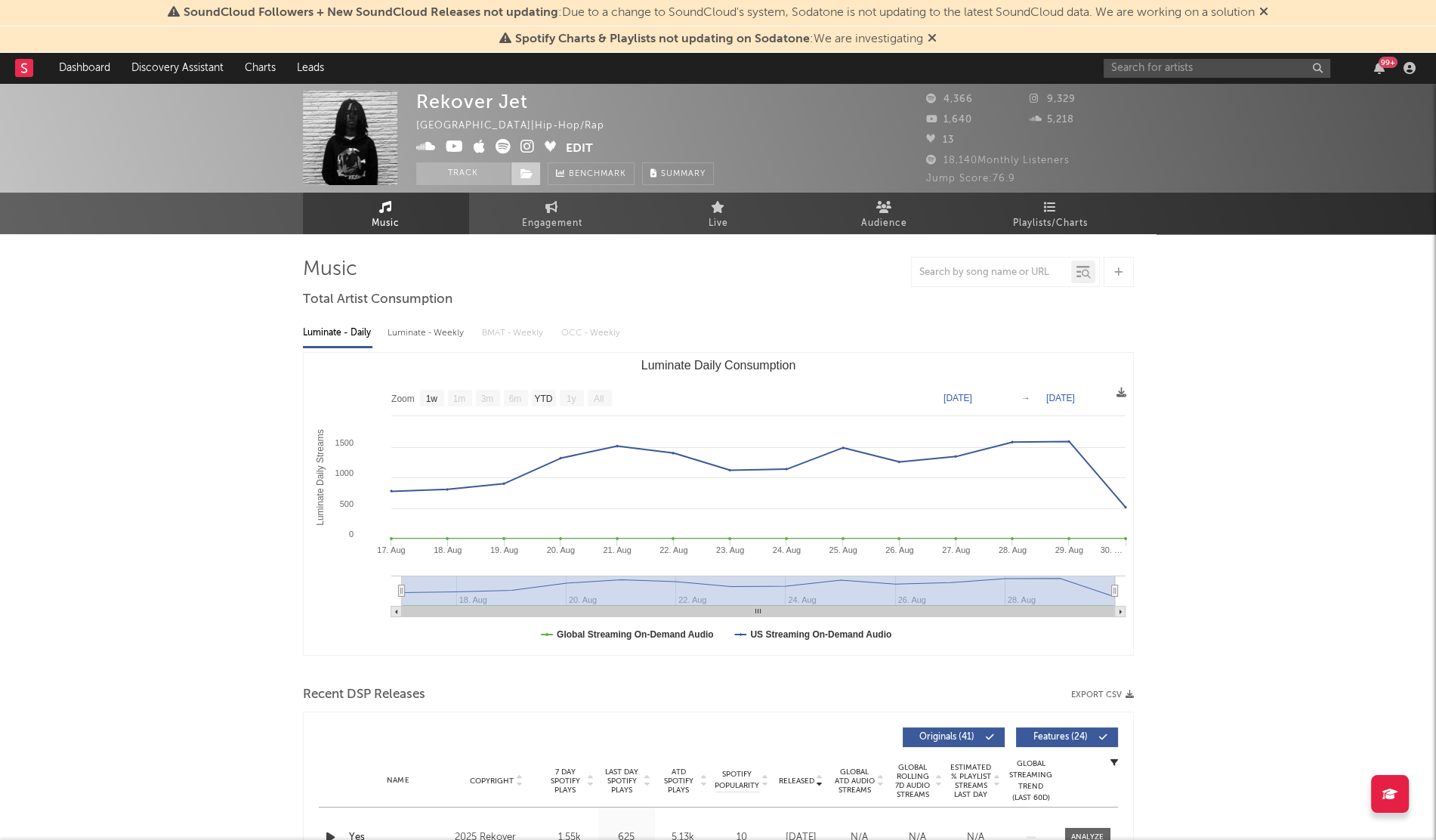
click at [532, 173] on icon at bounding box center [527, 173] width 13 height 11
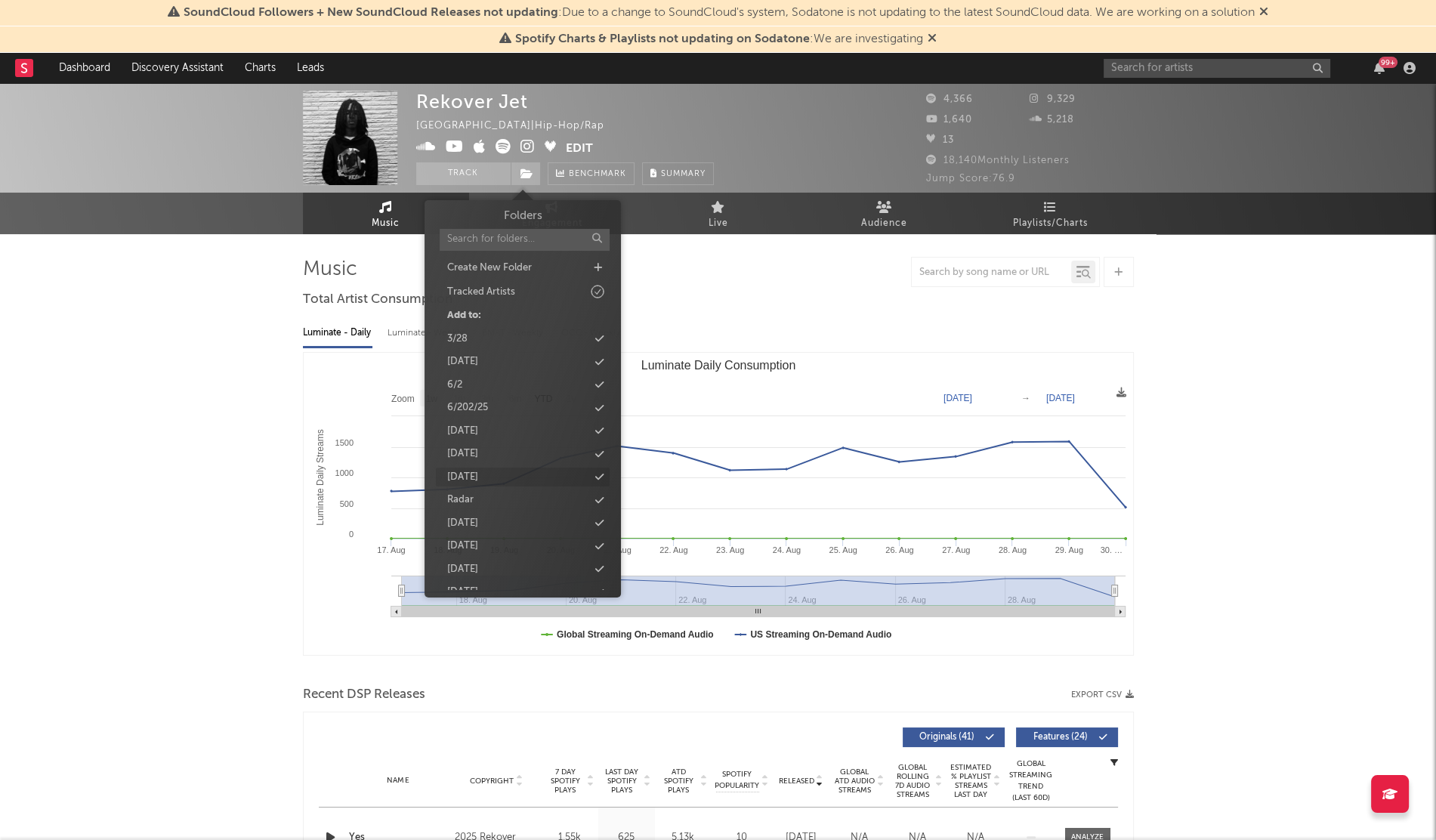
click at [602, 474] on icon at bounding box center [599, 477] width 8 height 10
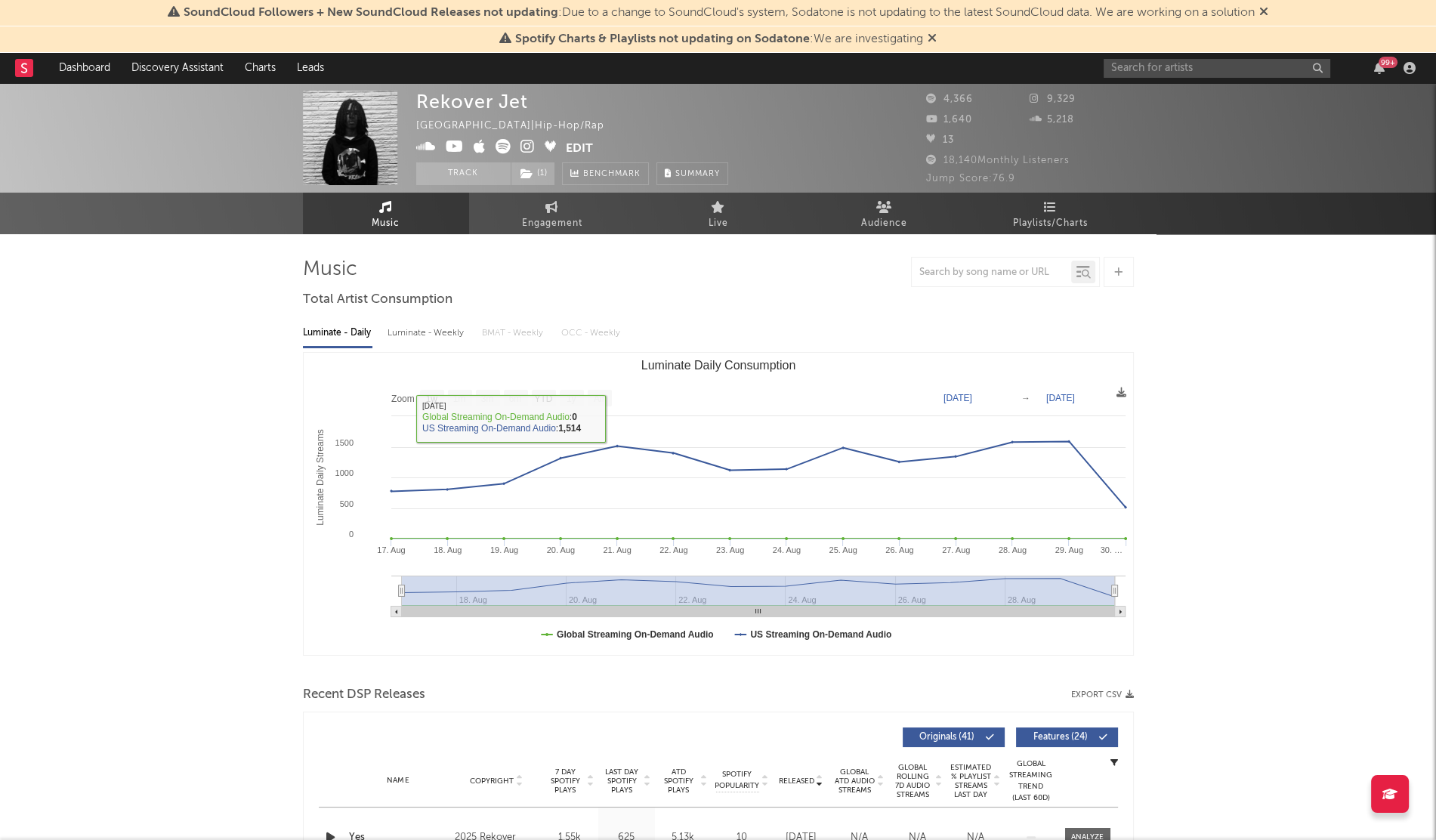
click at [1116, 63] on input "text" at bounding box center [1216, 68] width 226 height 19
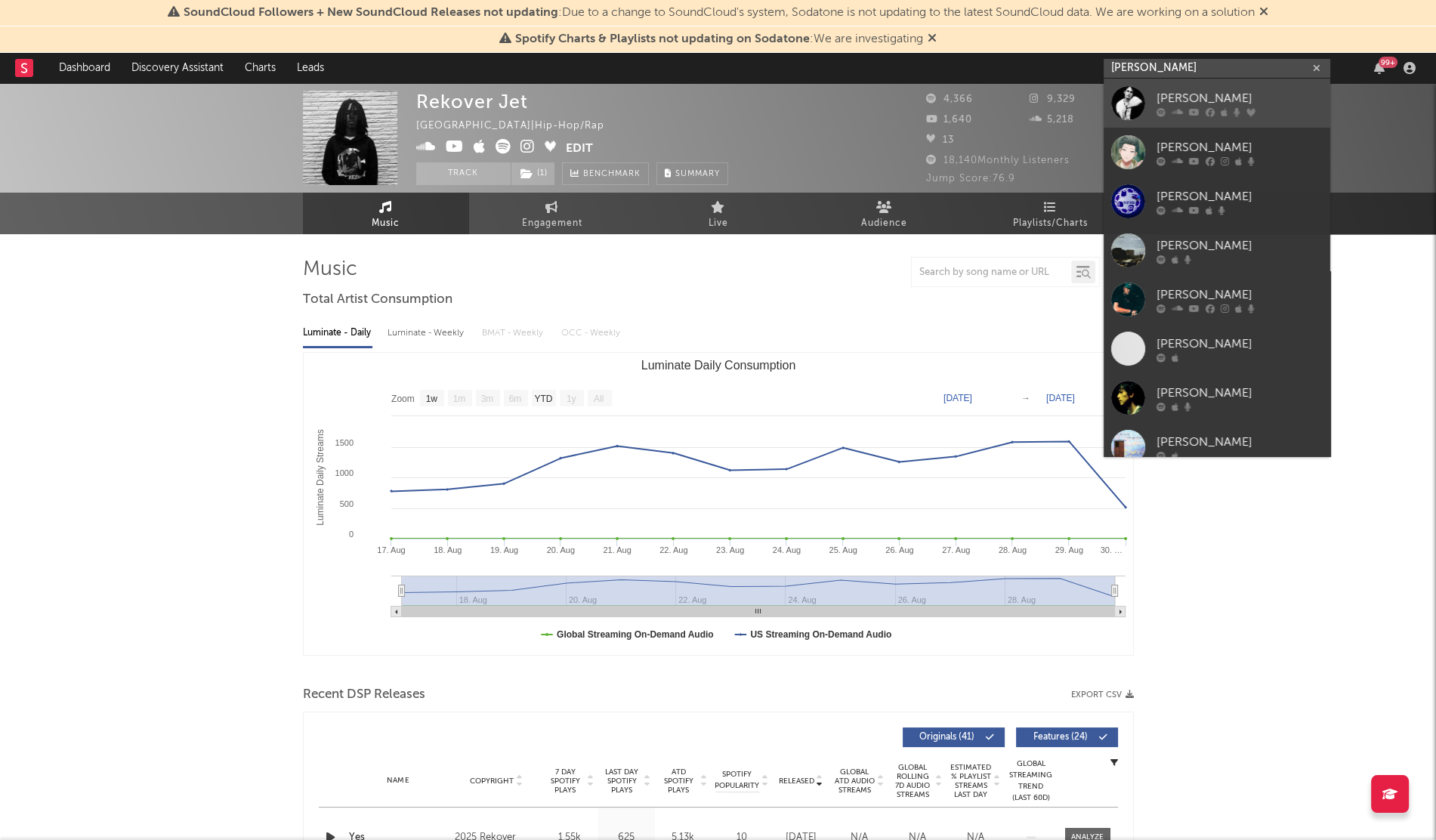
type input "[PERSON_NAME]"
click at [1187, 102] on div "[PERSON_NAME]" at bounding box center [1239, 98] width 166 height 18
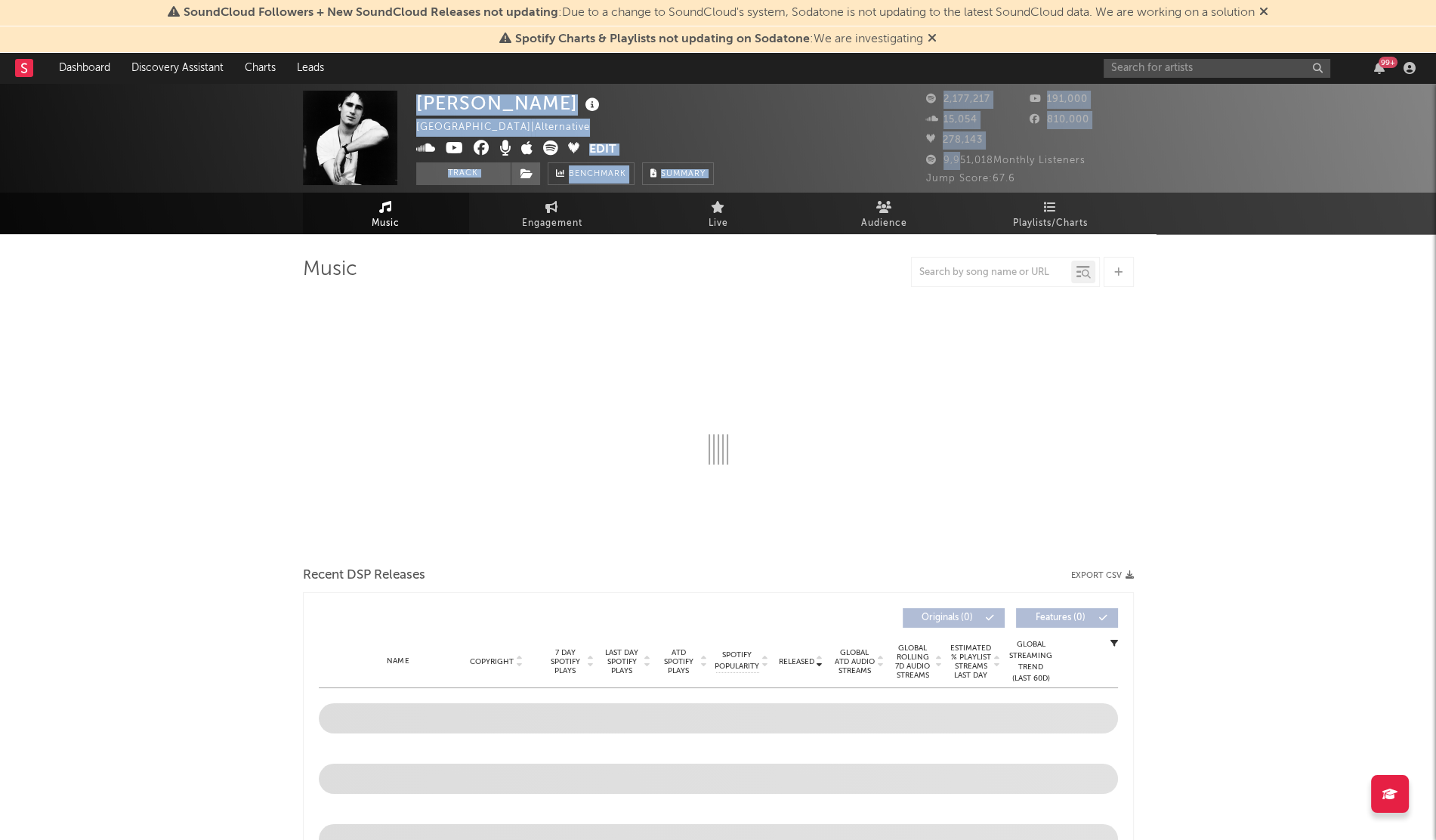
drag, startPoint x: 951, startPoint y: 156, endPoint x: 913, endPoint y: 166, distance: 39.3
click at [913, 166] on div "[PERSON_NAME] [GEOGRAPHIC_DATA] | Alternative Edit Track Benchmark Summary 2,17…" at bounding box center [718, 138] width 1436 height 109
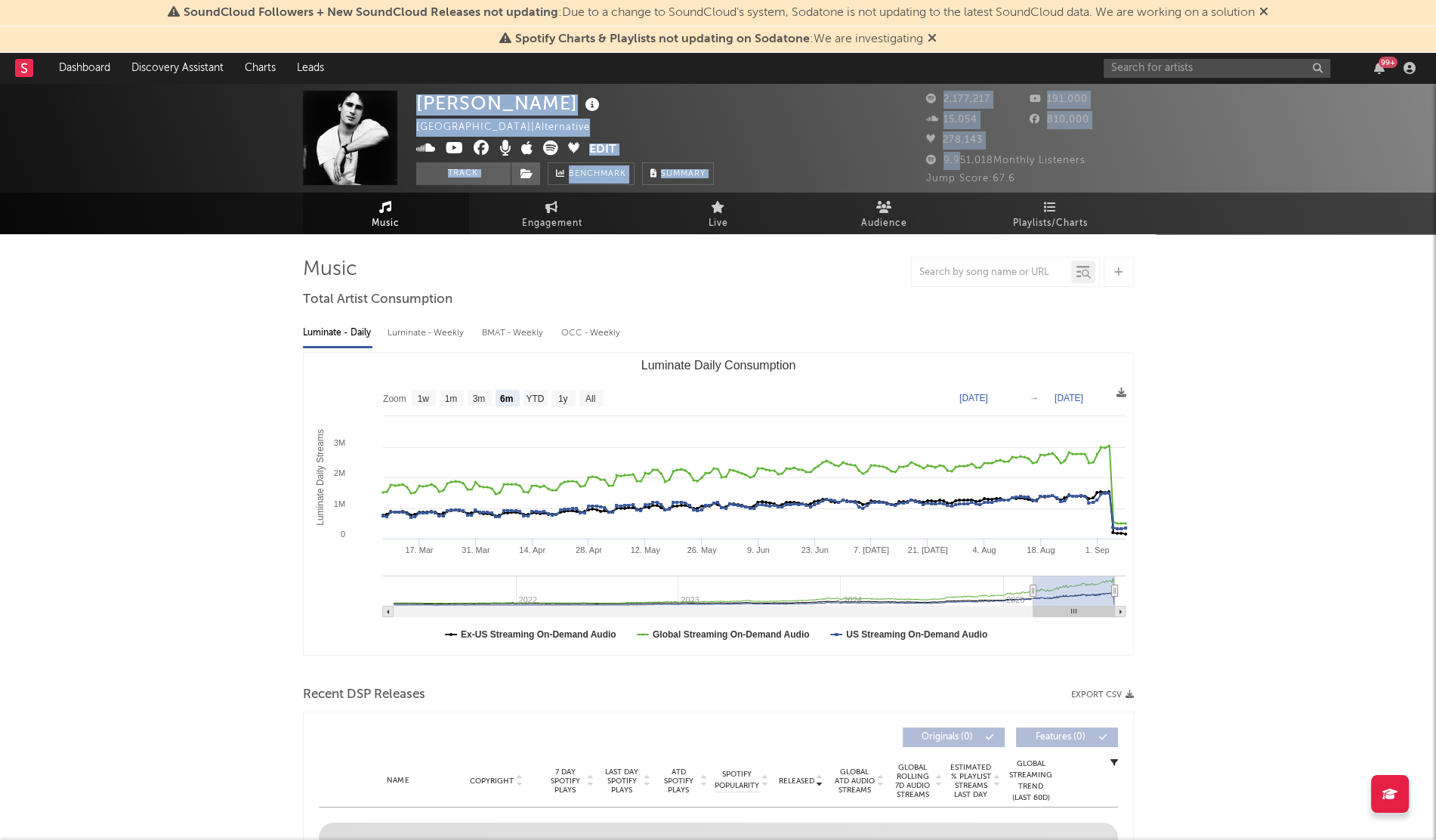
click at [924, 154] on div "[PERSON_NAME] [GEOGRAPHIC_DATA] | Alternative Edit Track Benchmark Summary 2,17…" at bounding box center [718, 138] width 1436 height 109
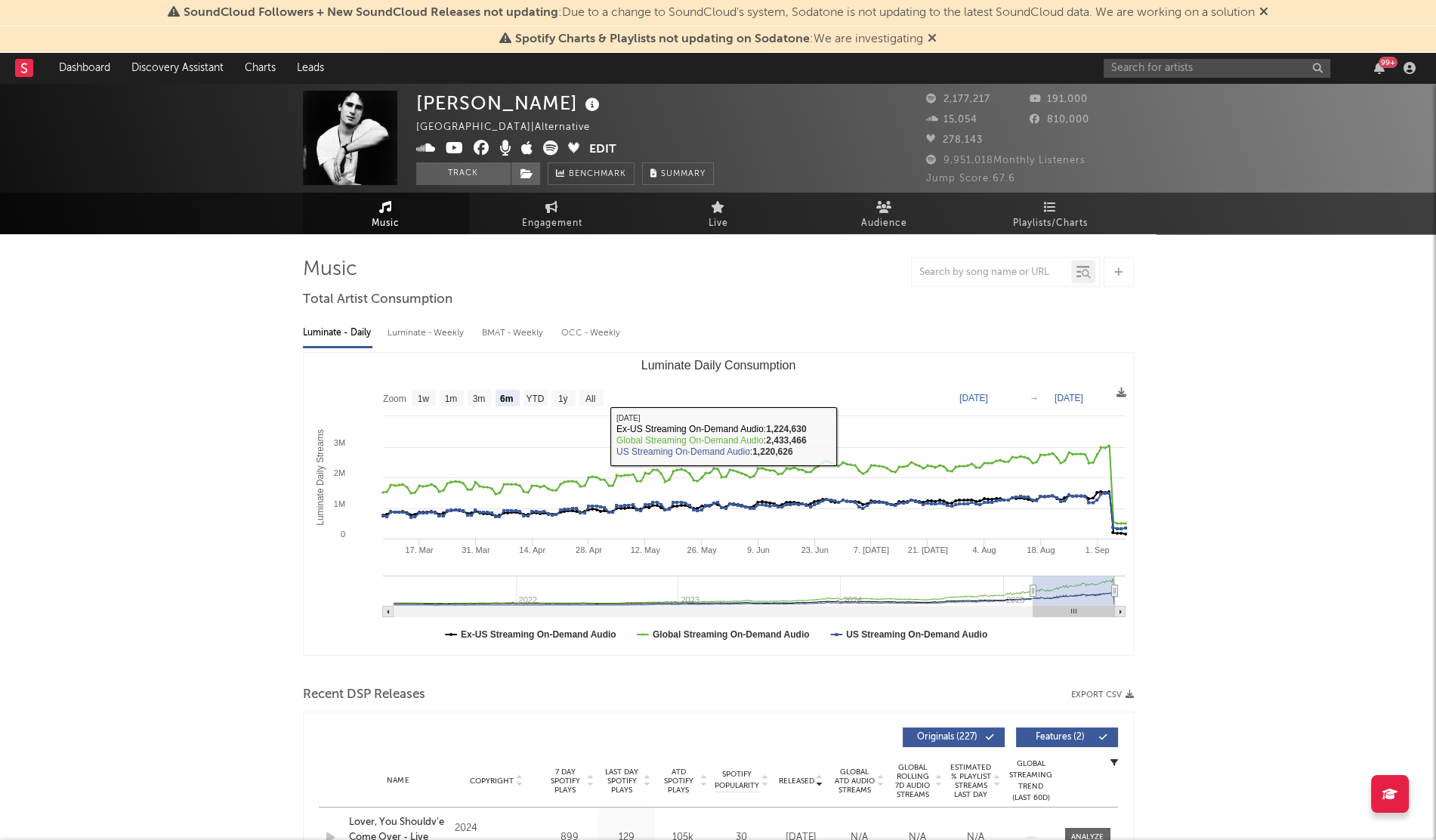
click at [593, 390] on rect "Luminate Daily Consumption" at bounding box center [592, 398] width 25 height 16
select select "All"
type input "[DATE]"
